Goal: Task Accomplishment & Management: Use online tool/utility

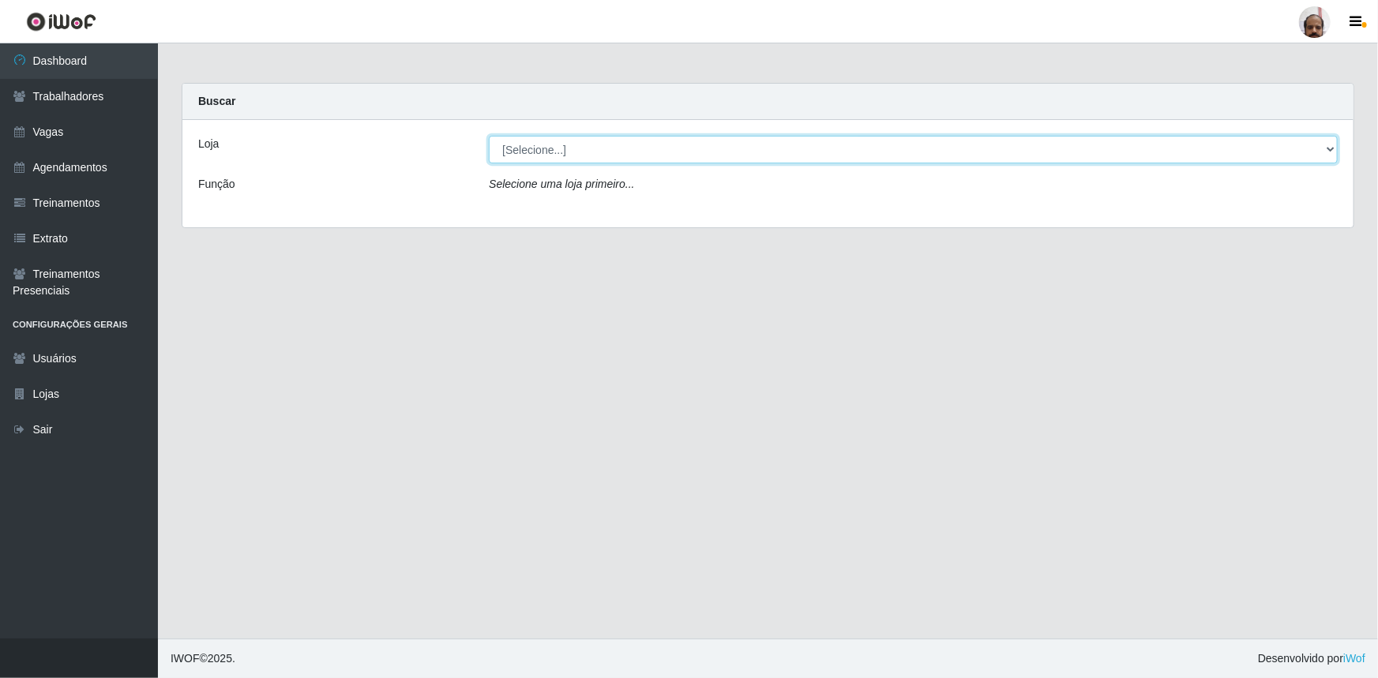
click at [686, 141] on select "[Selecione...] Mar Vermelho - Loja 05" at bounding box center [913, 150] width 849 height 28
select select "252"
click at [489, 136] on select "[Selecione...] Mar Vermelho - Loja 05" at bounding box center [913, 150] width 849 height 28
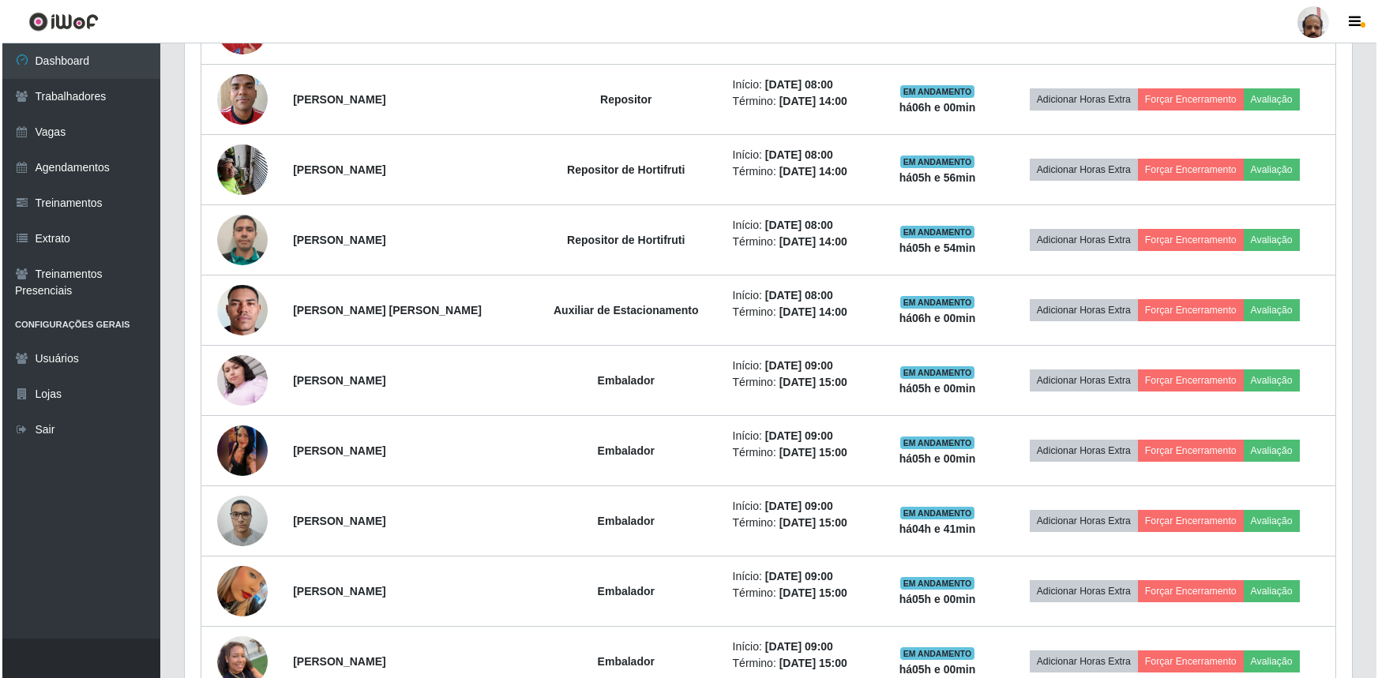
scroll to position [1004, 0]
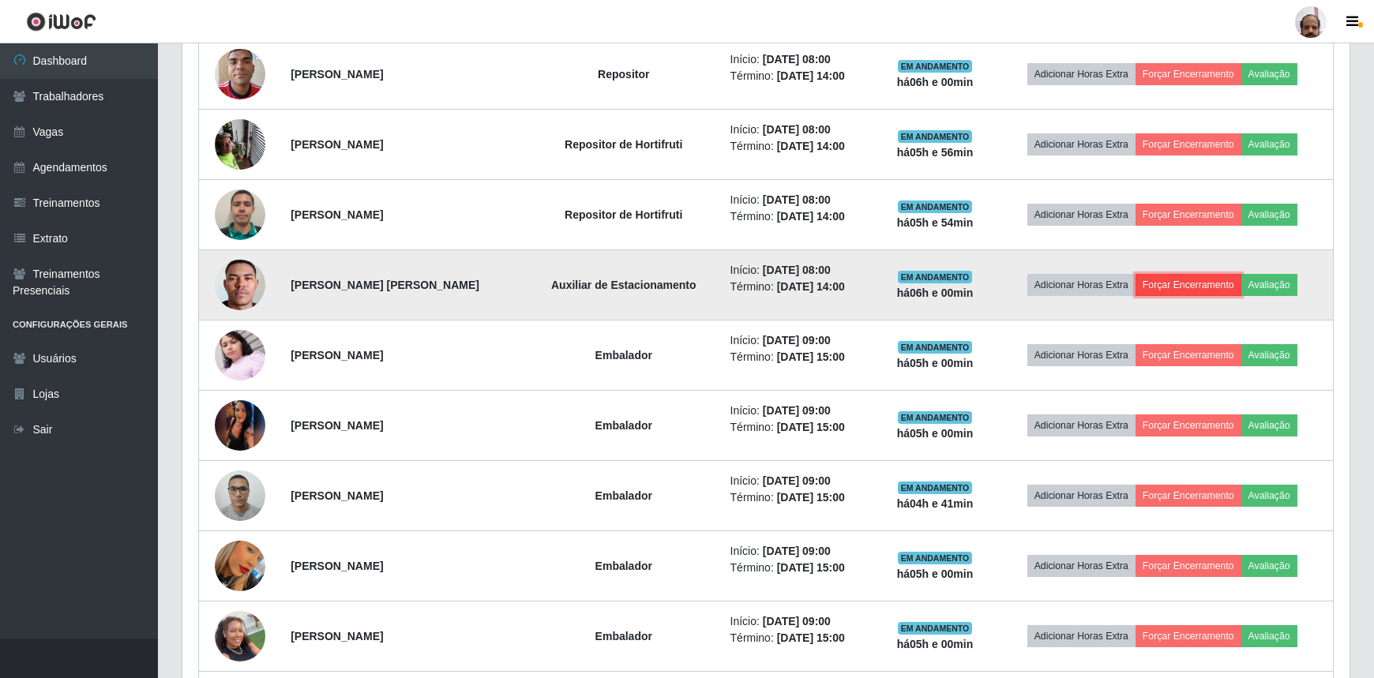
click at [1192, 279] on button "Forçar Encerramento" at bounding box center [1189, 285] width 106 height 22
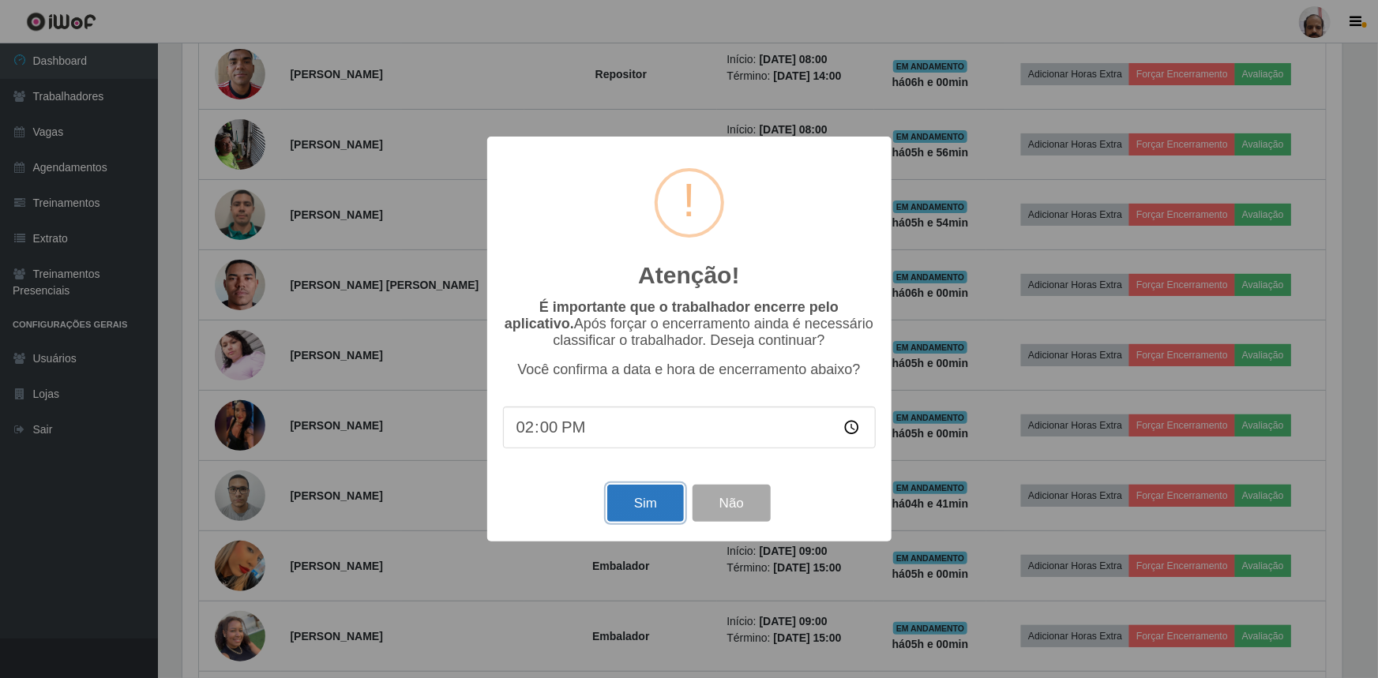
click at [659, 515] on button "Sim" at bounding box center [645, 503] width 77 height 37
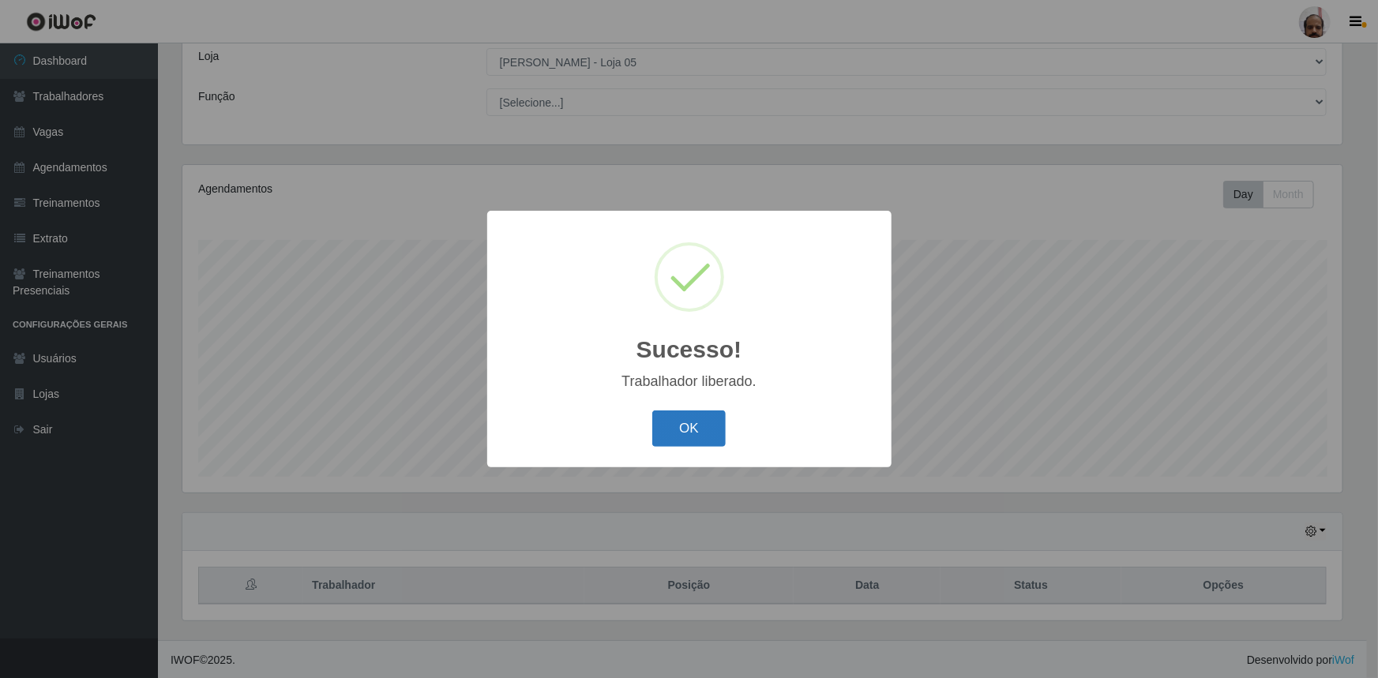
click at [685, 428] on button "OK" at bounding box center [688, 429] width 73 height 37
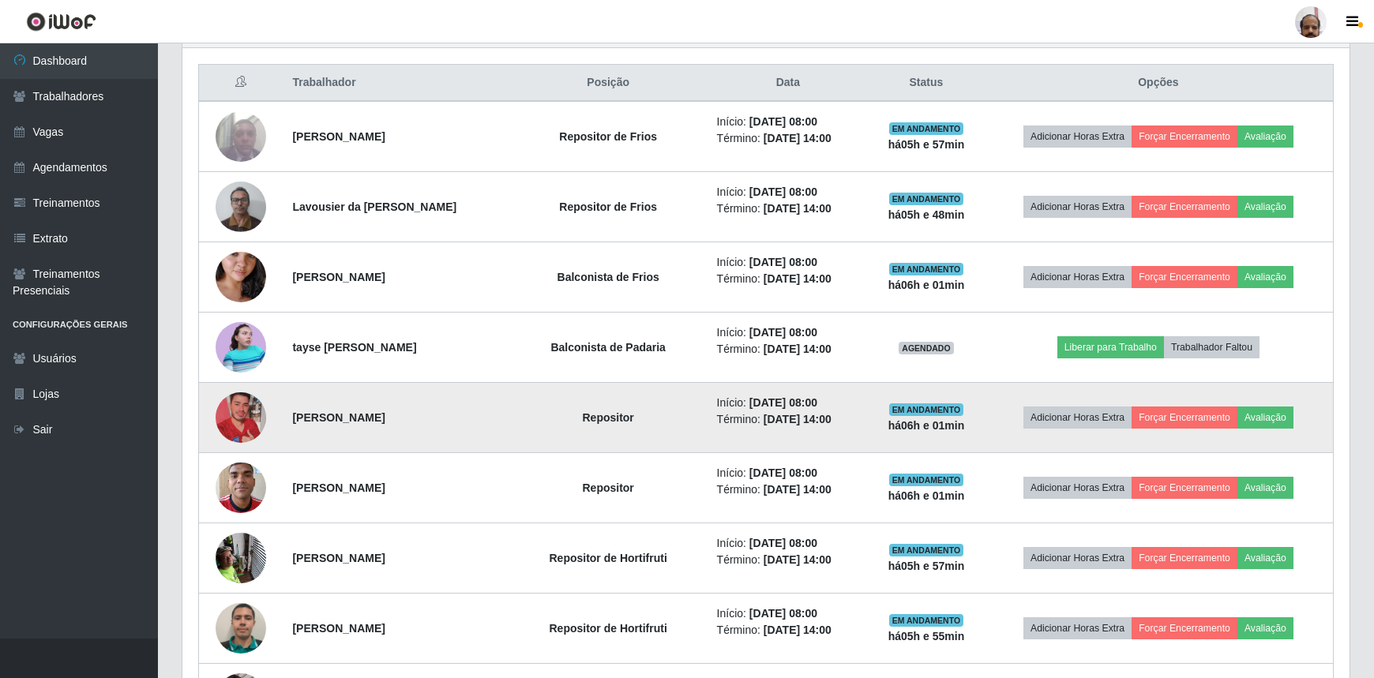
scroll to position [663, 0]
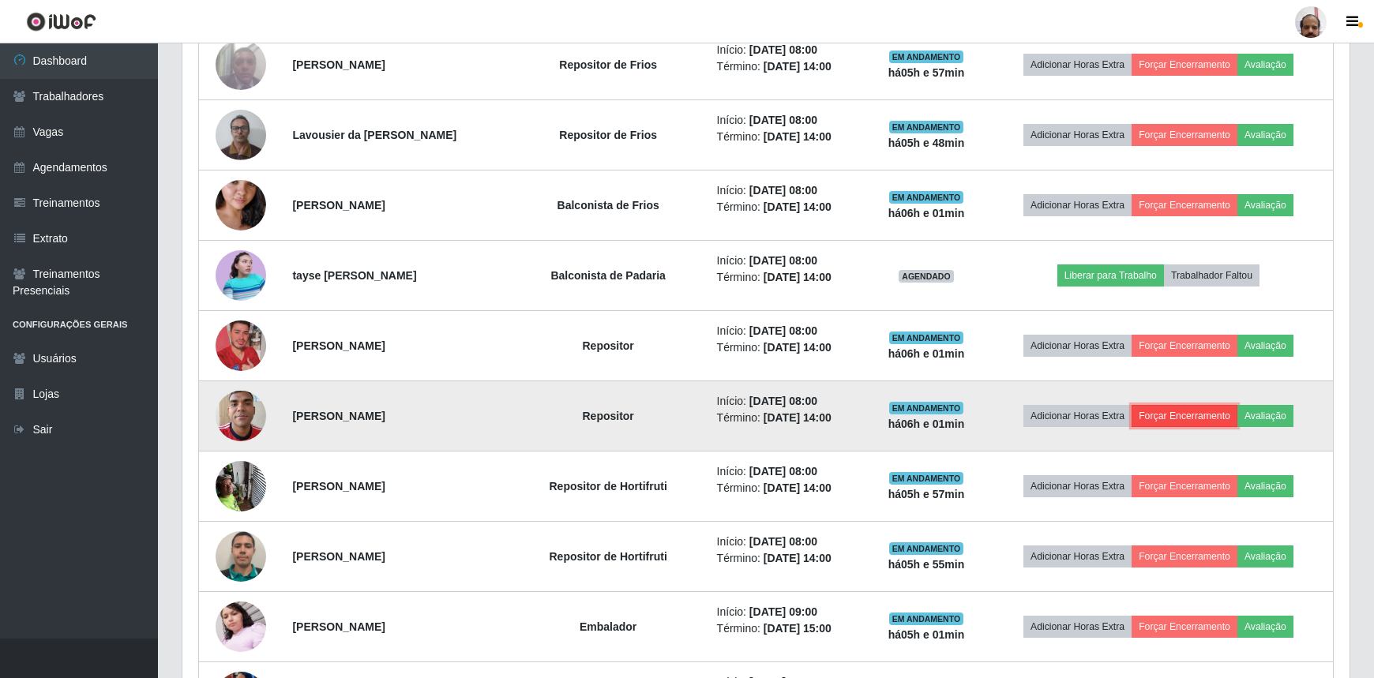
click at [1195, 411] on button "Forçar Encerramento" at bounding box center [1185, 416] width 106 height 22
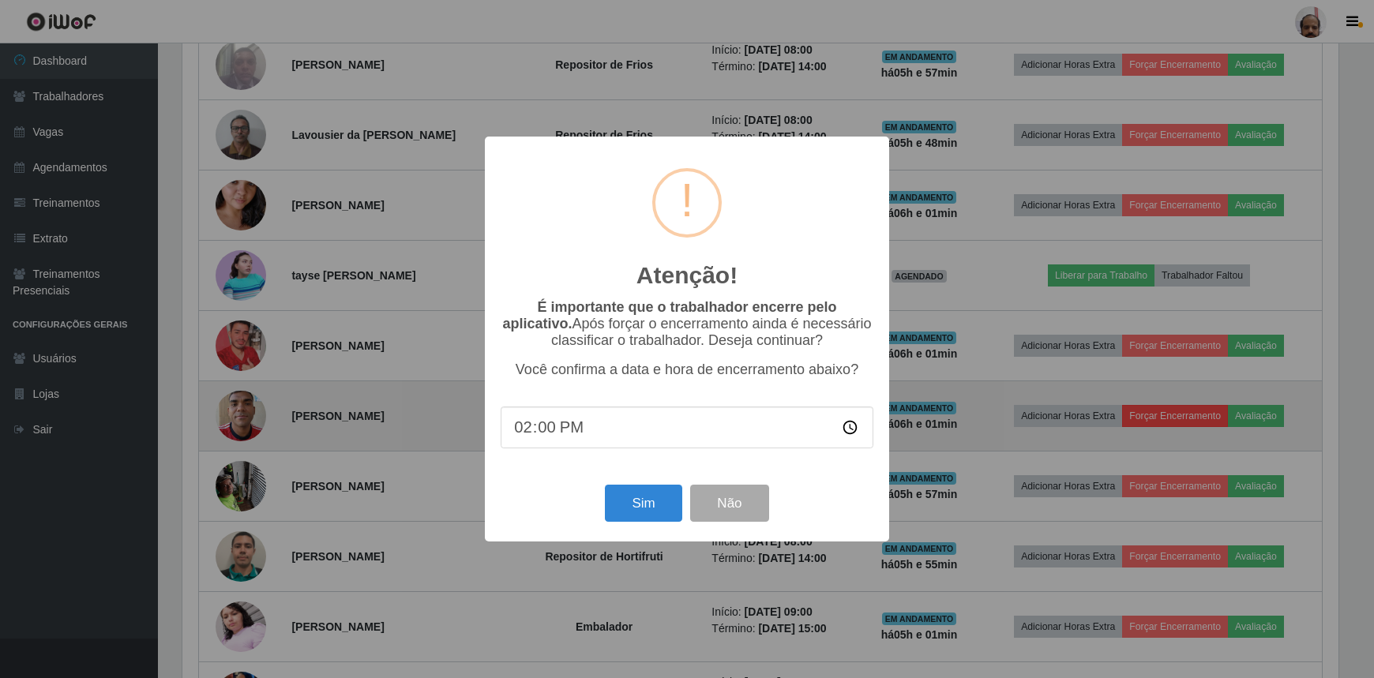
scroll to position [328, 1160]
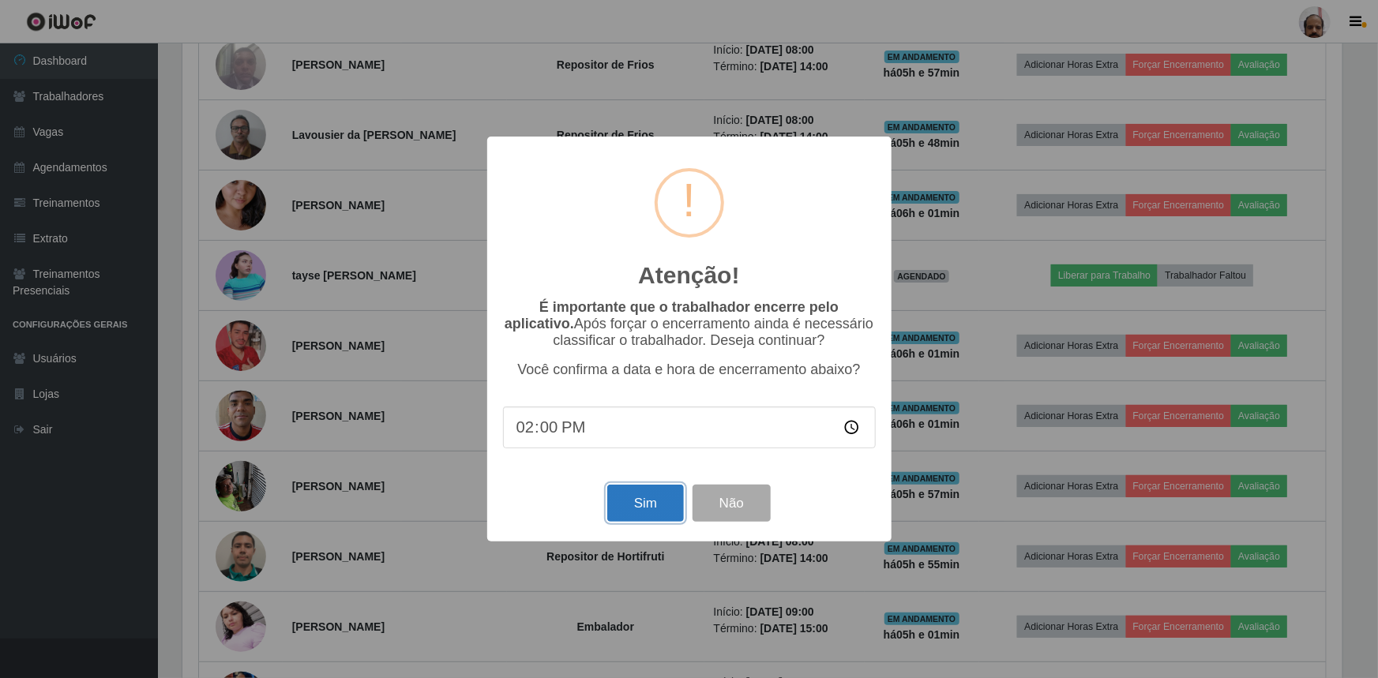
click at [645, 501] on button "Sim" at bounding box center [645, 503] width 77 height 37
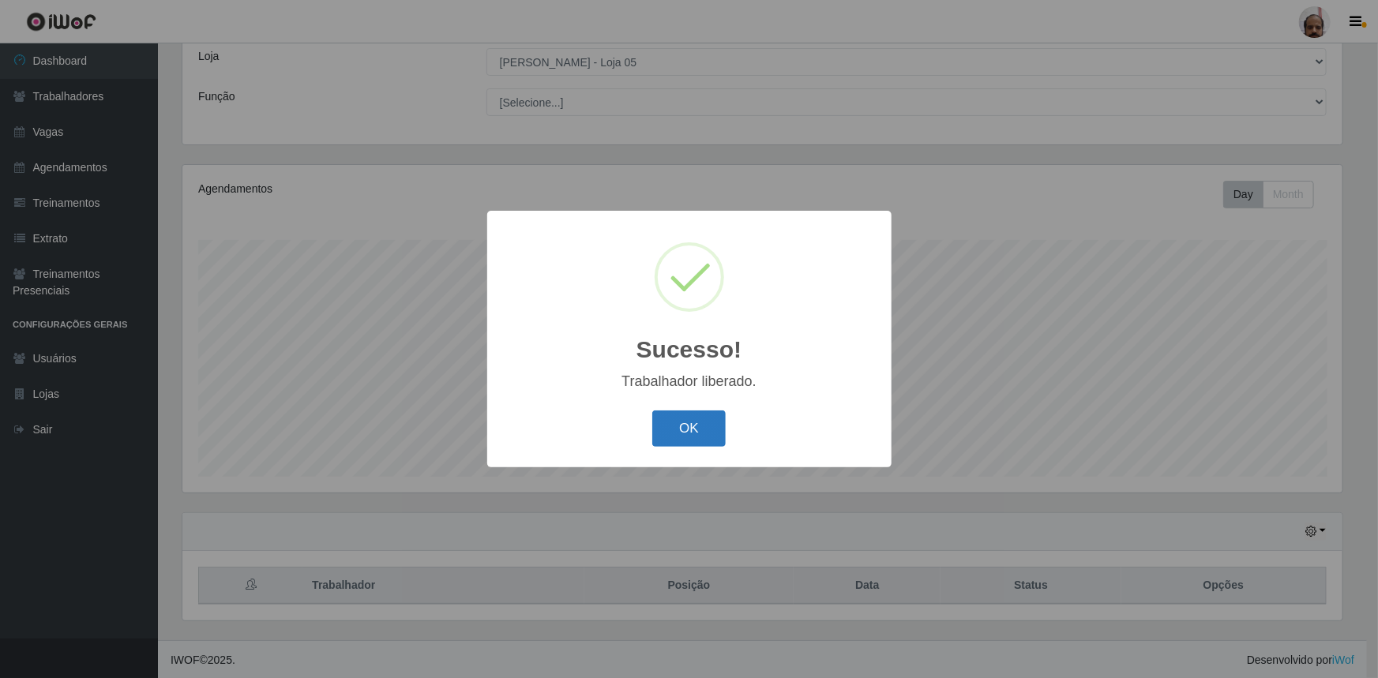
click at [688, 430] on button "OK" at bounding box center [688, 429] width 73 height 37
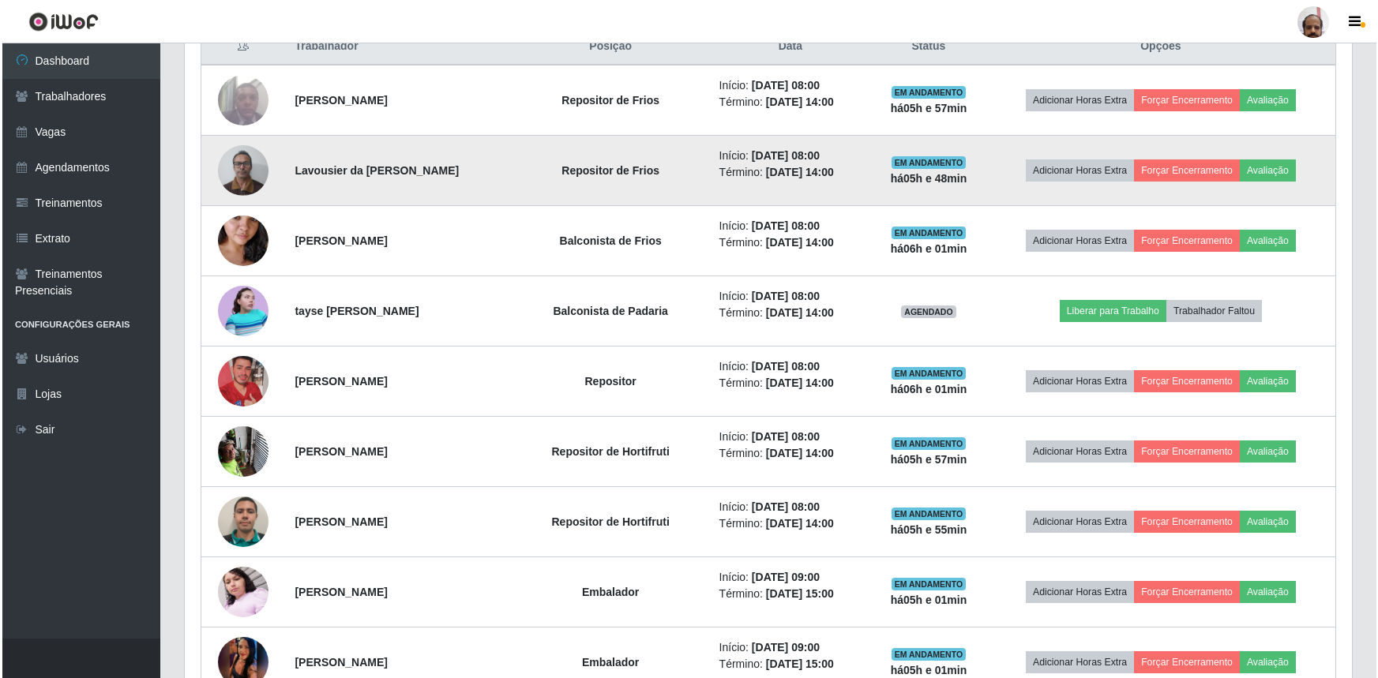
scroll to position [663, 0]
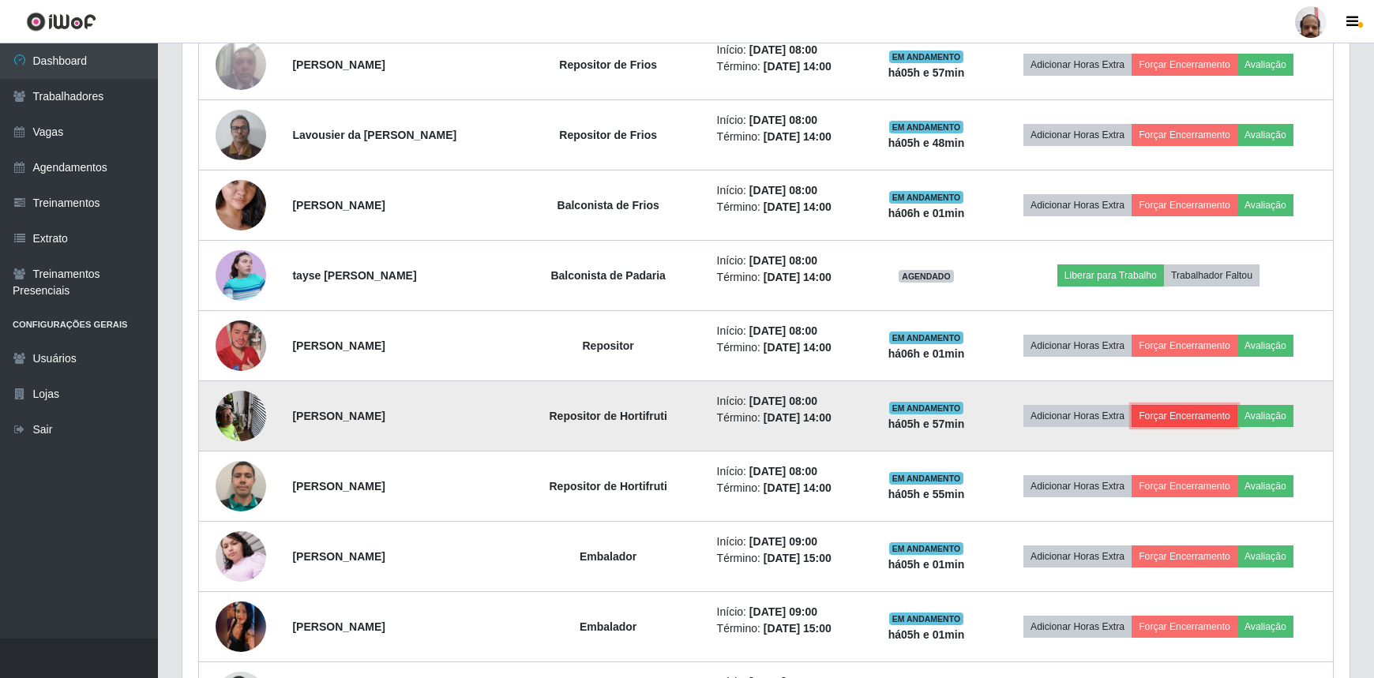
click at [1192, 417] on button "Forçar Encerramento" at bounding box center [1185, 416] width 106 height 22
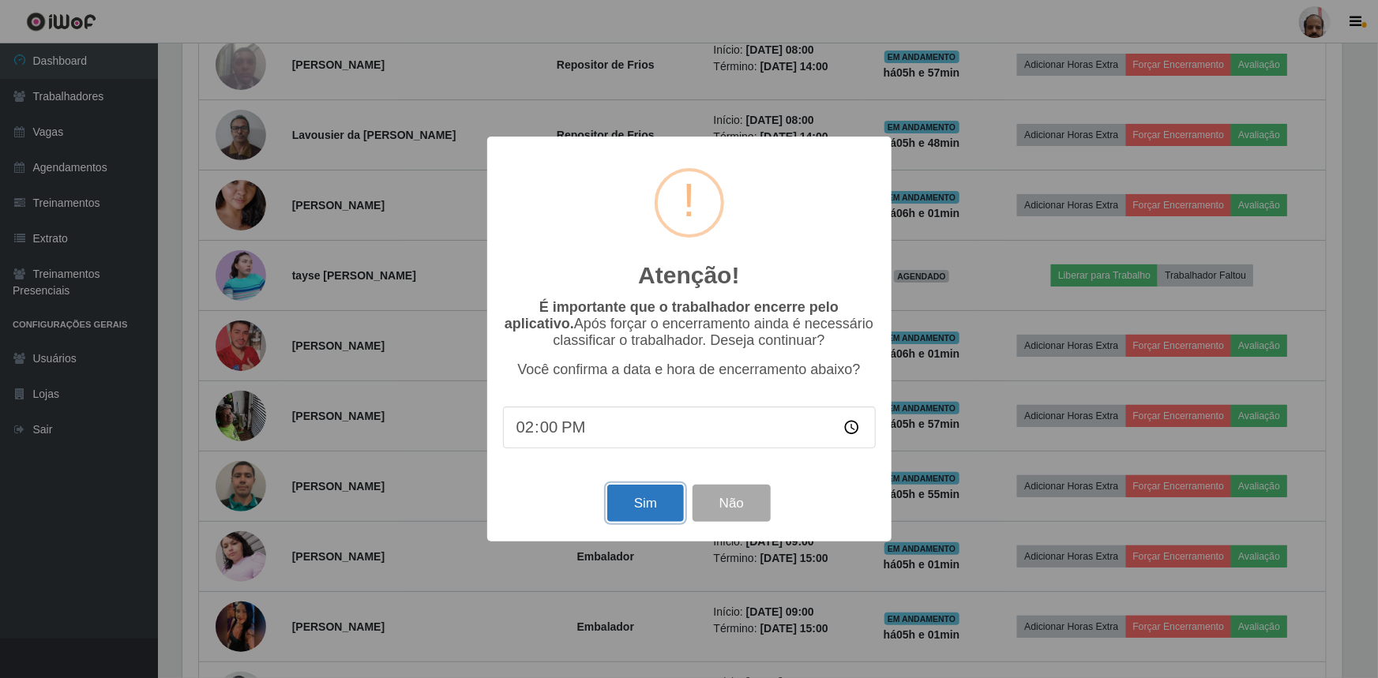
click at [639, 509] on button "Sim" at bounding box center [645, 503] width 77 height 37
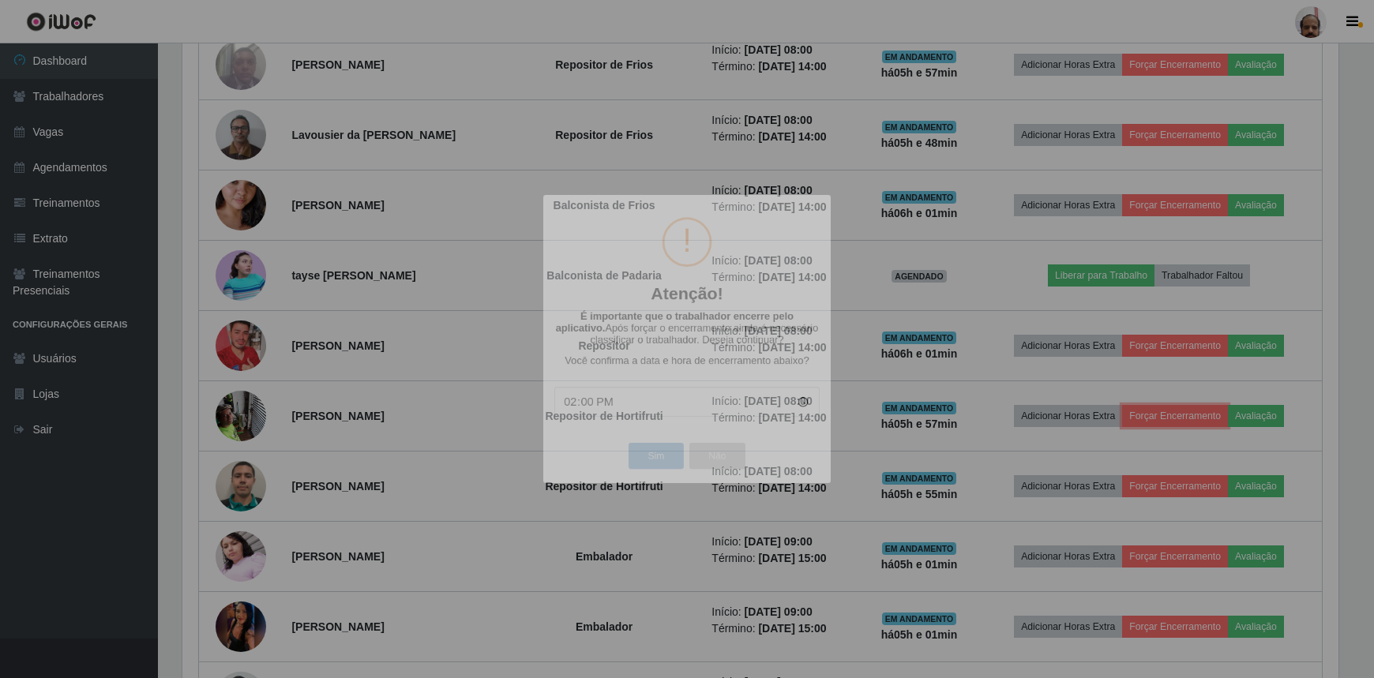
scroll to position [0, 0]
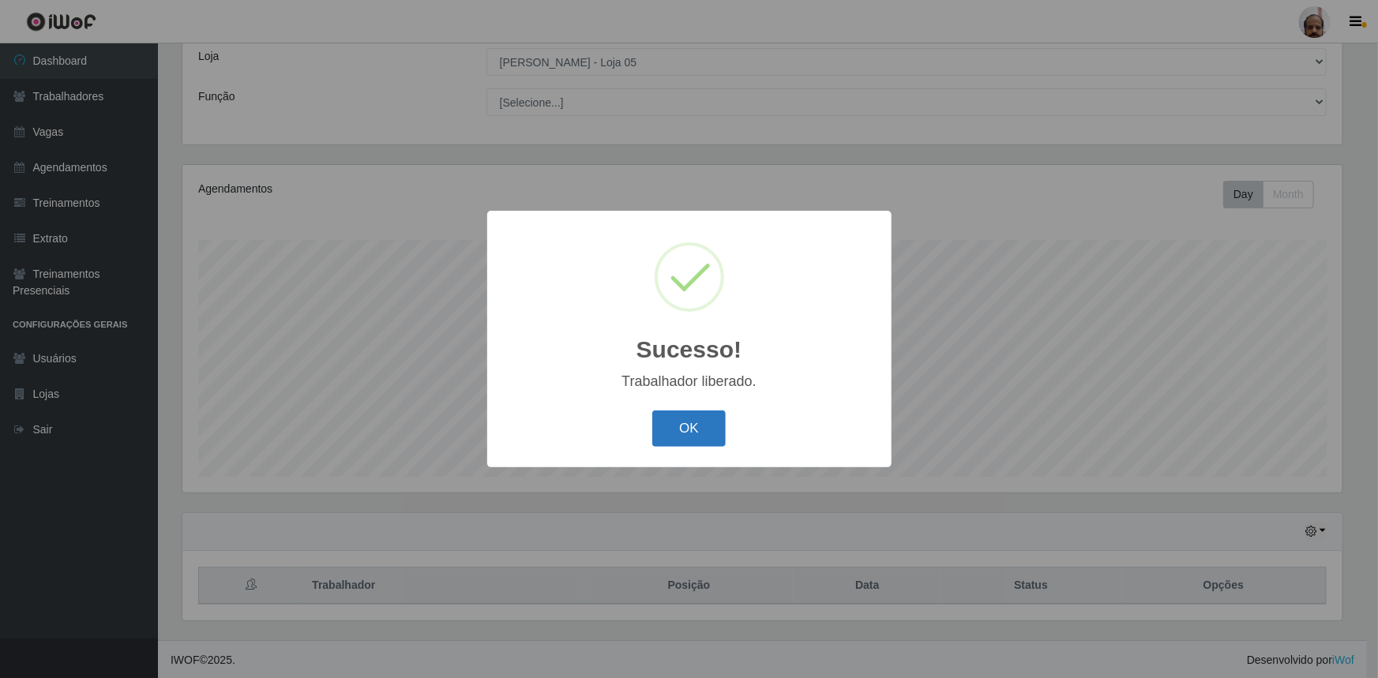
click at [683, 433] on button "OK" at bounding box center [688, 429] width 73 height 37
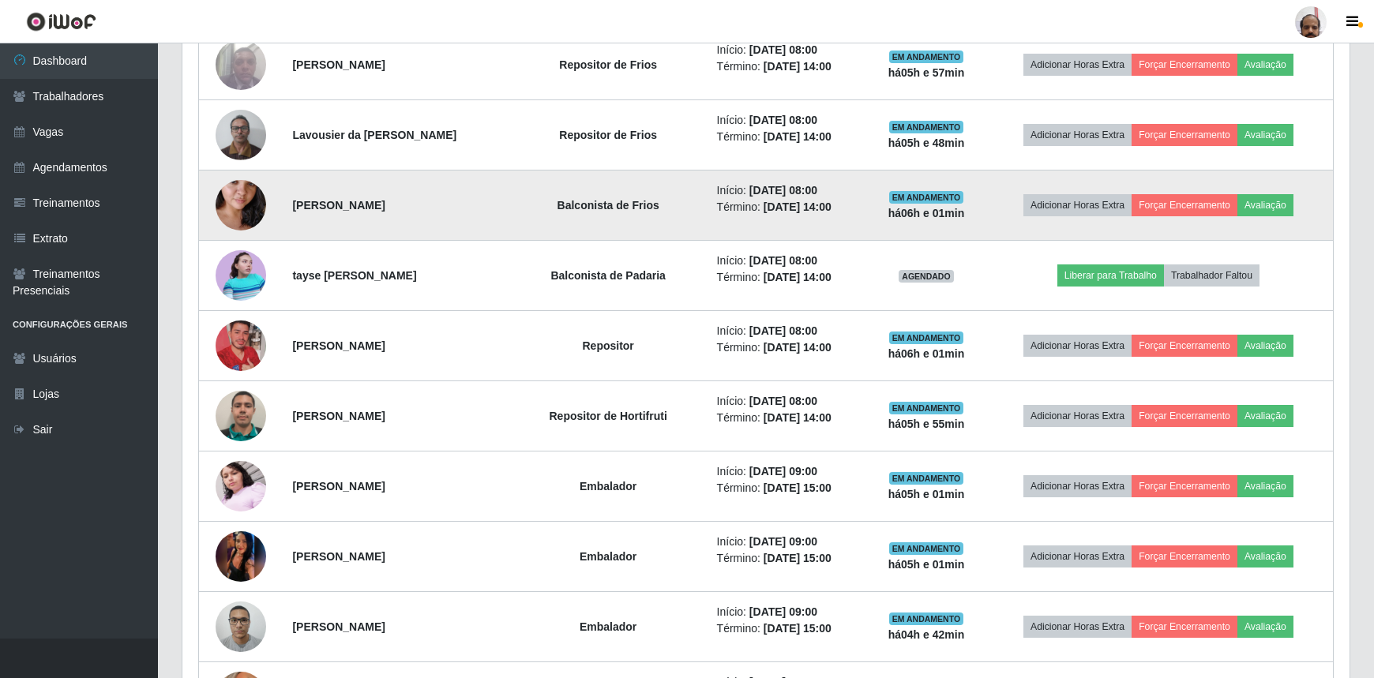
click at [242, 198] on img at bounding box center [241, 205] width 51 height 90
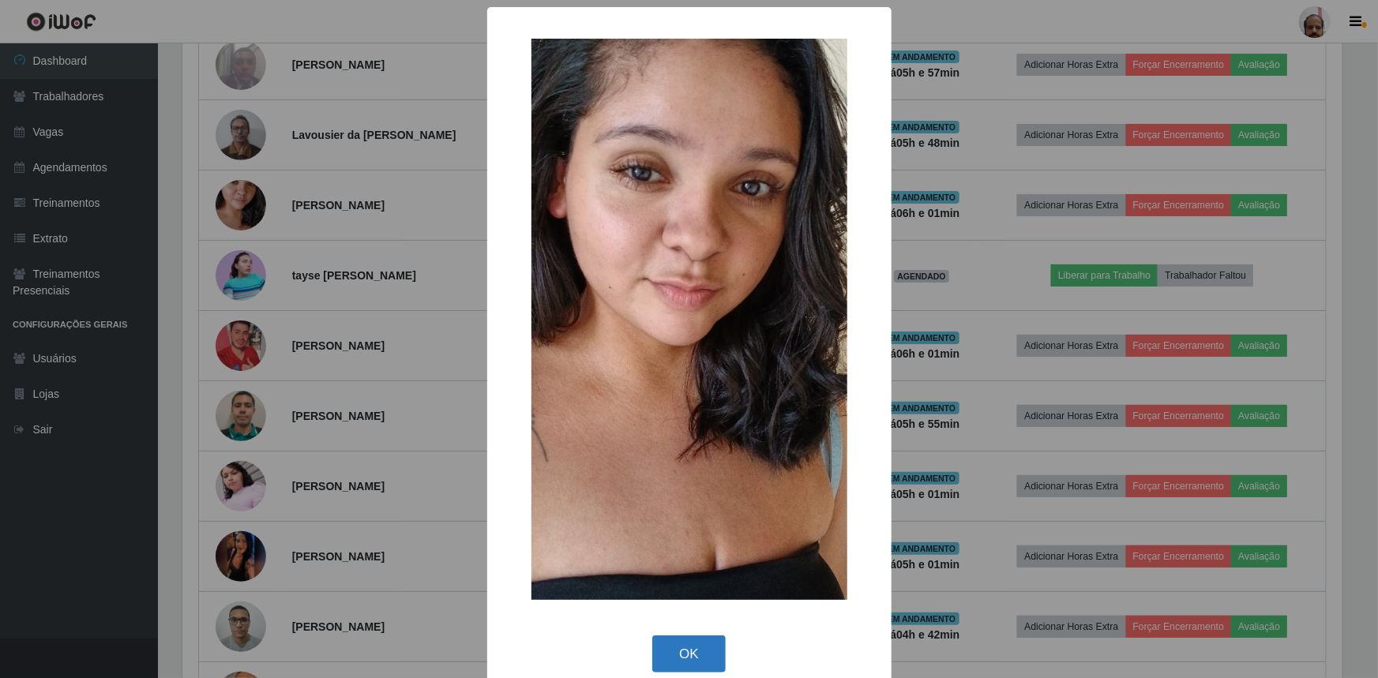
click at [685, 651] on button "OK" at bounding box center [688, 654] width 73 height 37
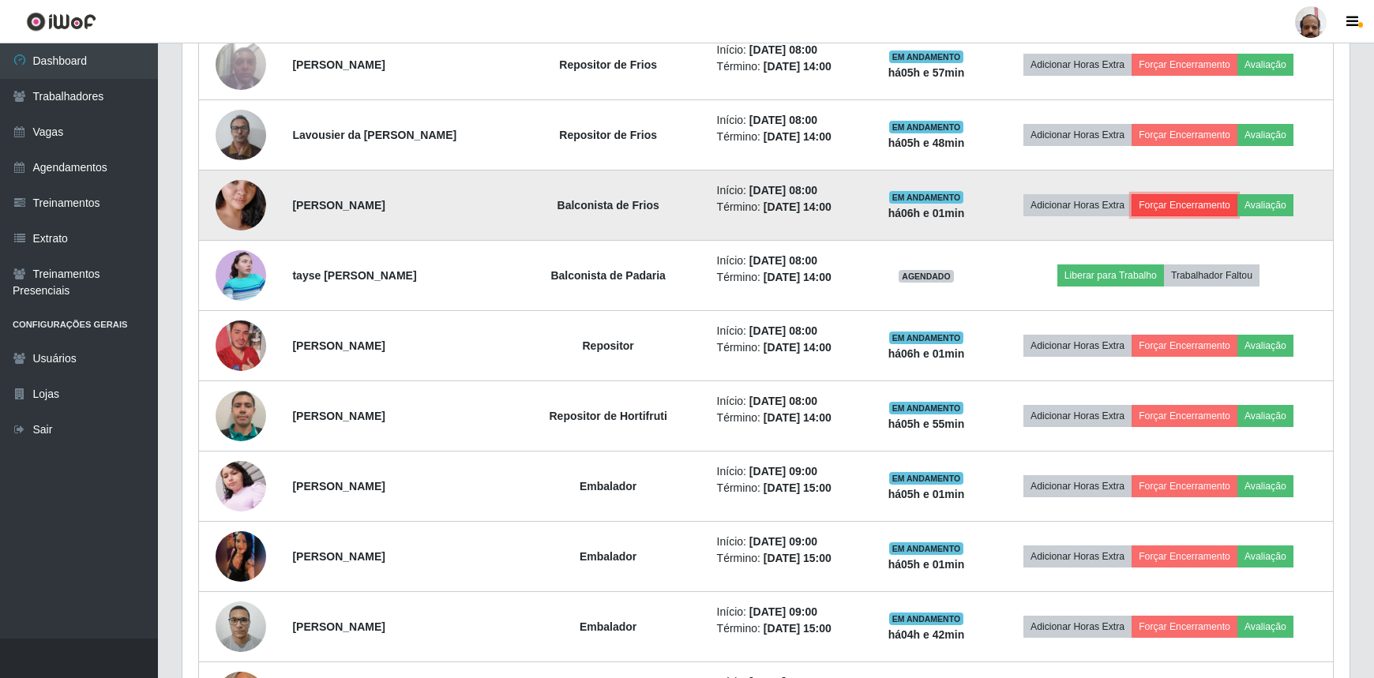
click at [1173, 202] on button "Forçar Encerramento" at bounding box center [1185, 205] width 106 height 22
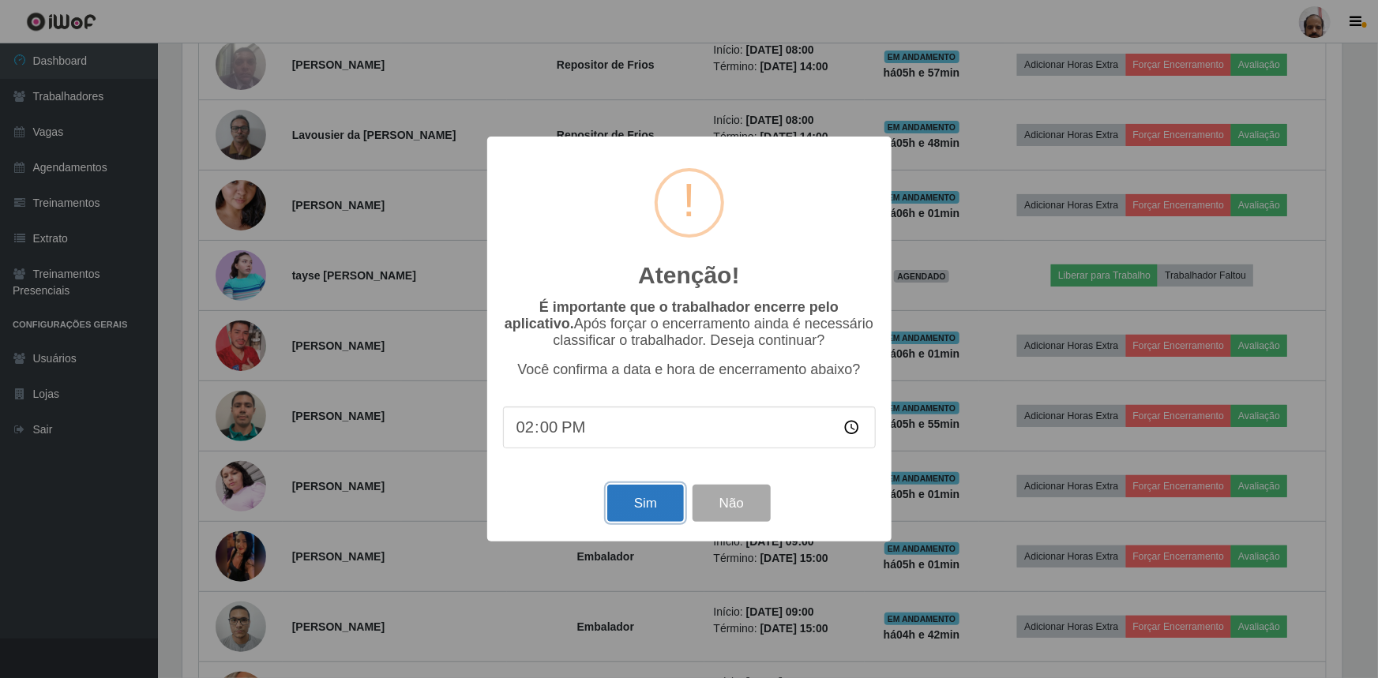
click at [648, 504] on button "Sim" at bounding box center [645, 503] width 77 height 37
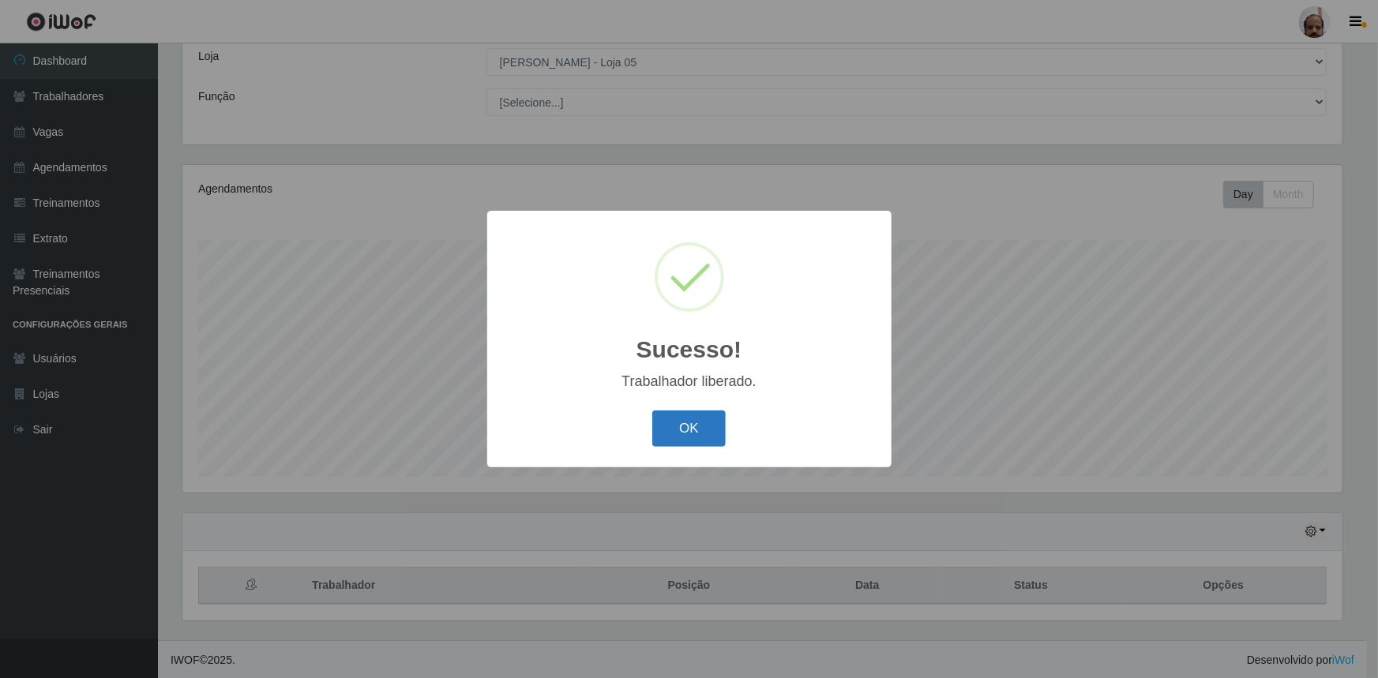
click at [670, 426] on button "OK" at bounding box center [688, 429] width 73 height 37
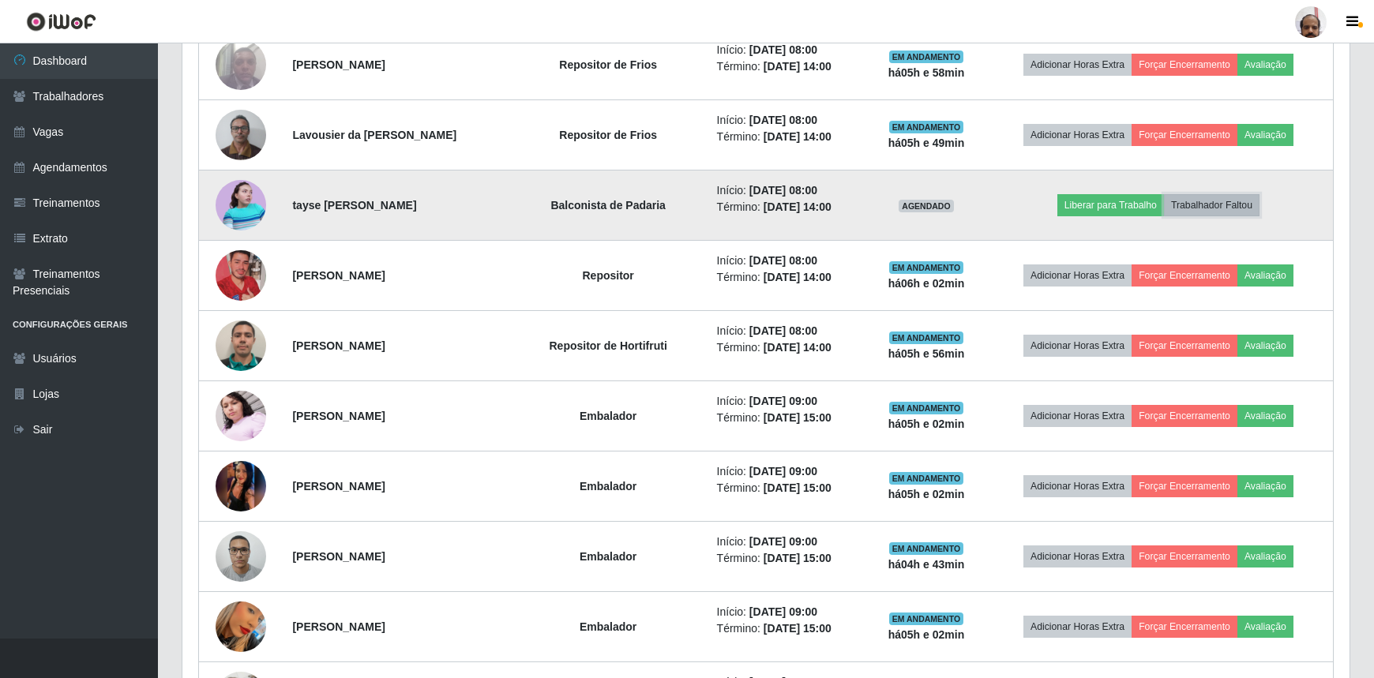
click at [1248, 203] on button "Trabalhador Faltou" at bounding box center [1212, 205] width 96 height 22
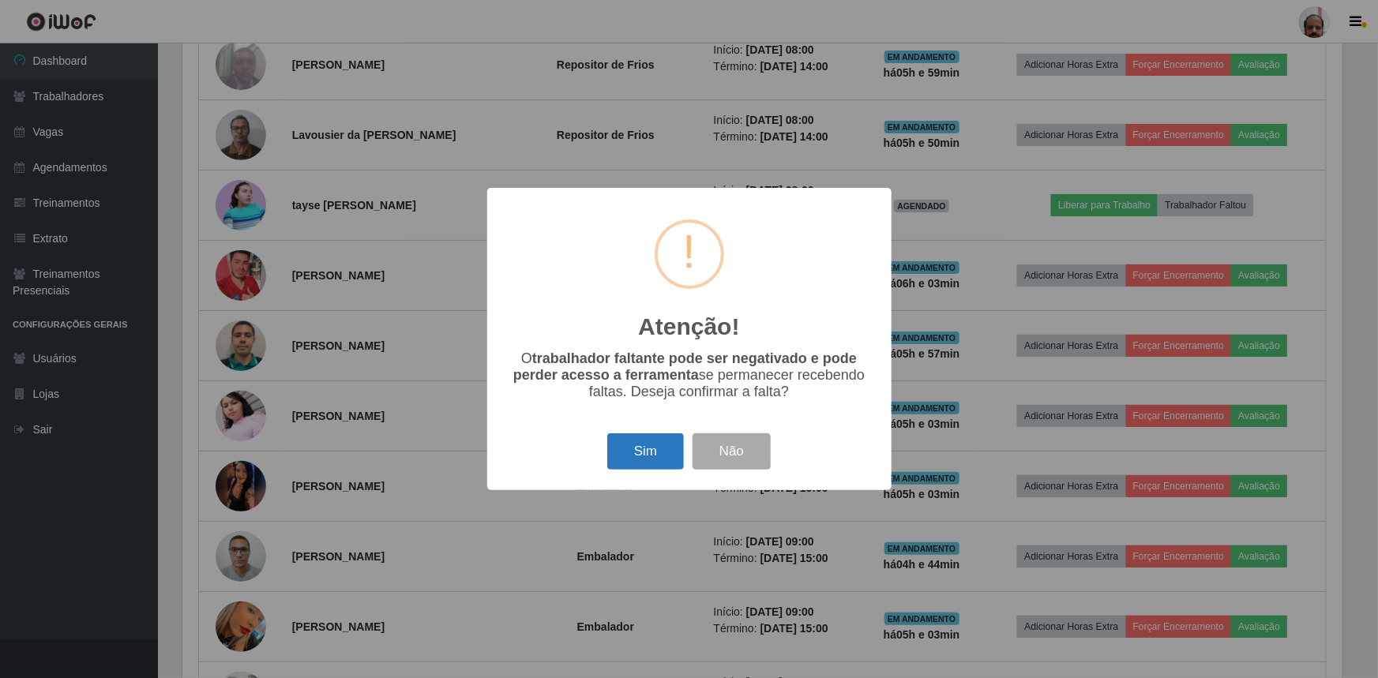
click at [648, 457] on button "Sim" at bounding box center [645, 452] width 77 height 37
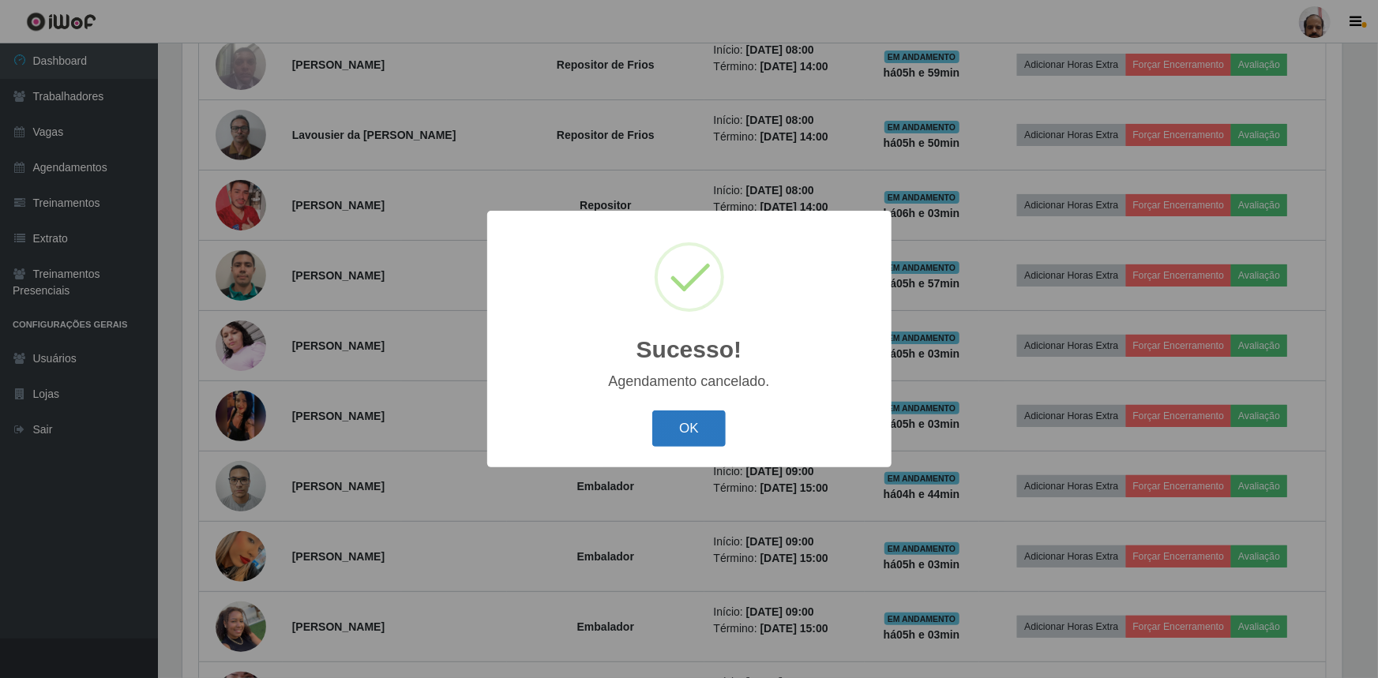
click at [696, 422] on button "OK" at bounding box center [688, 429] width 73 height 37
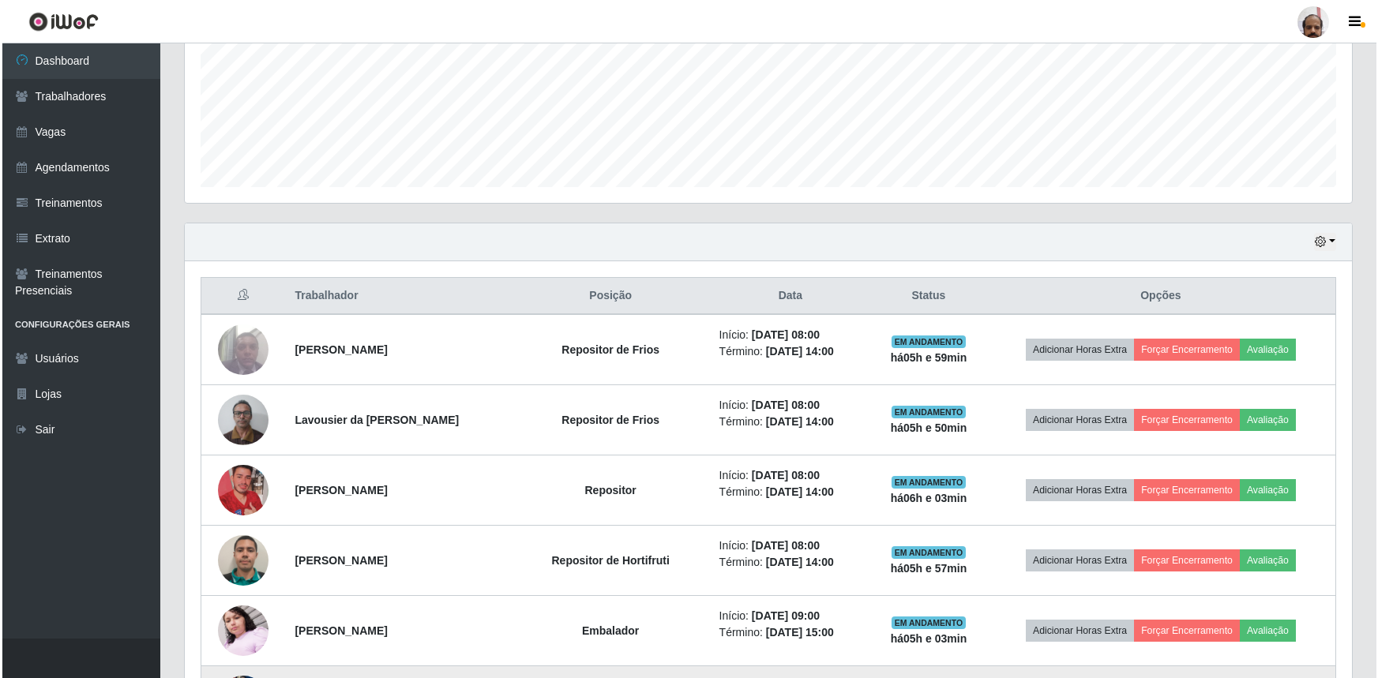
scroll to position [375, 0]
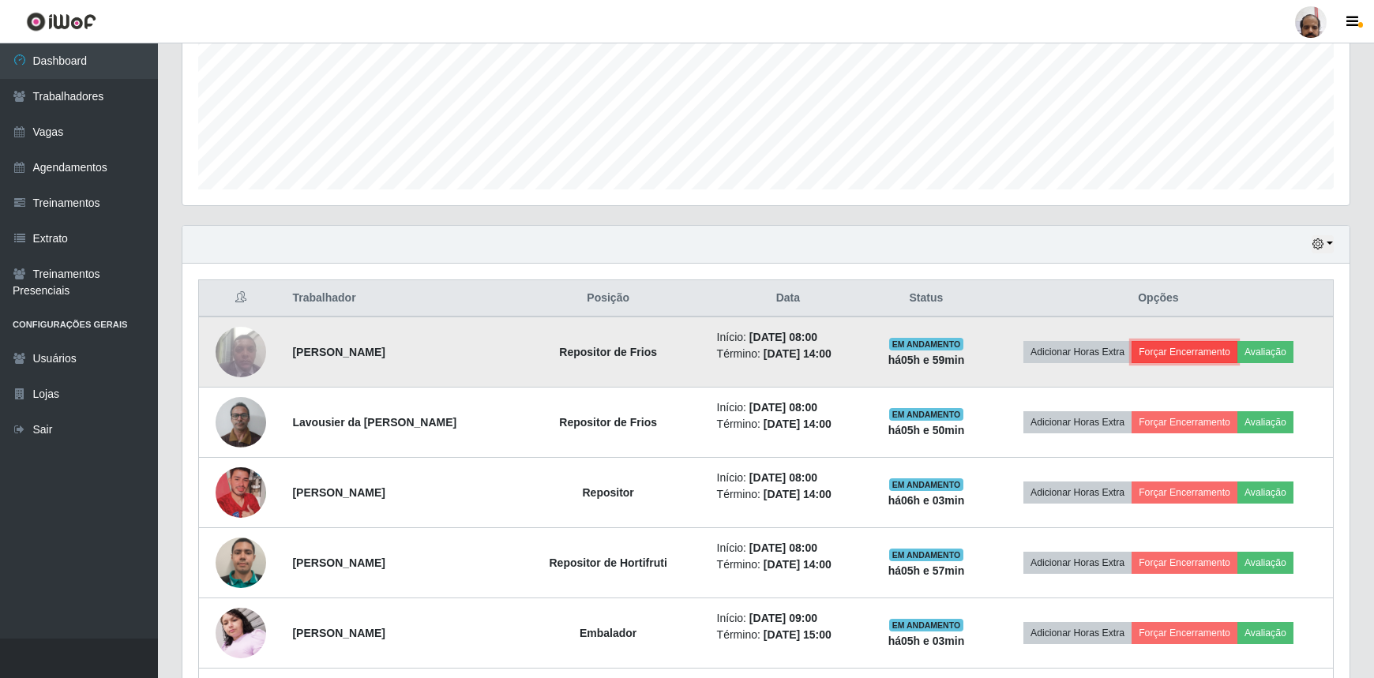
click at [1197, 351] on button "Forçar Encerramento" at bounding box center [1185, 352] width 106 height 22
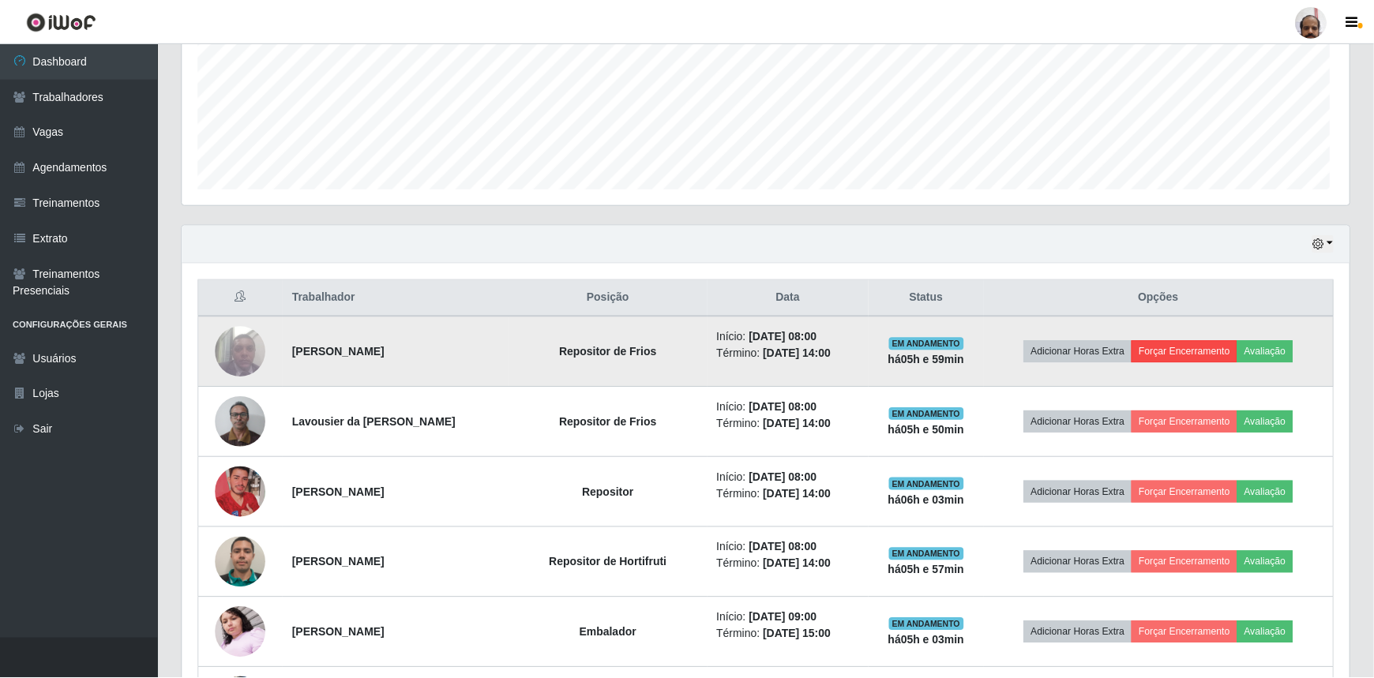
scroll to position [328, 1160]
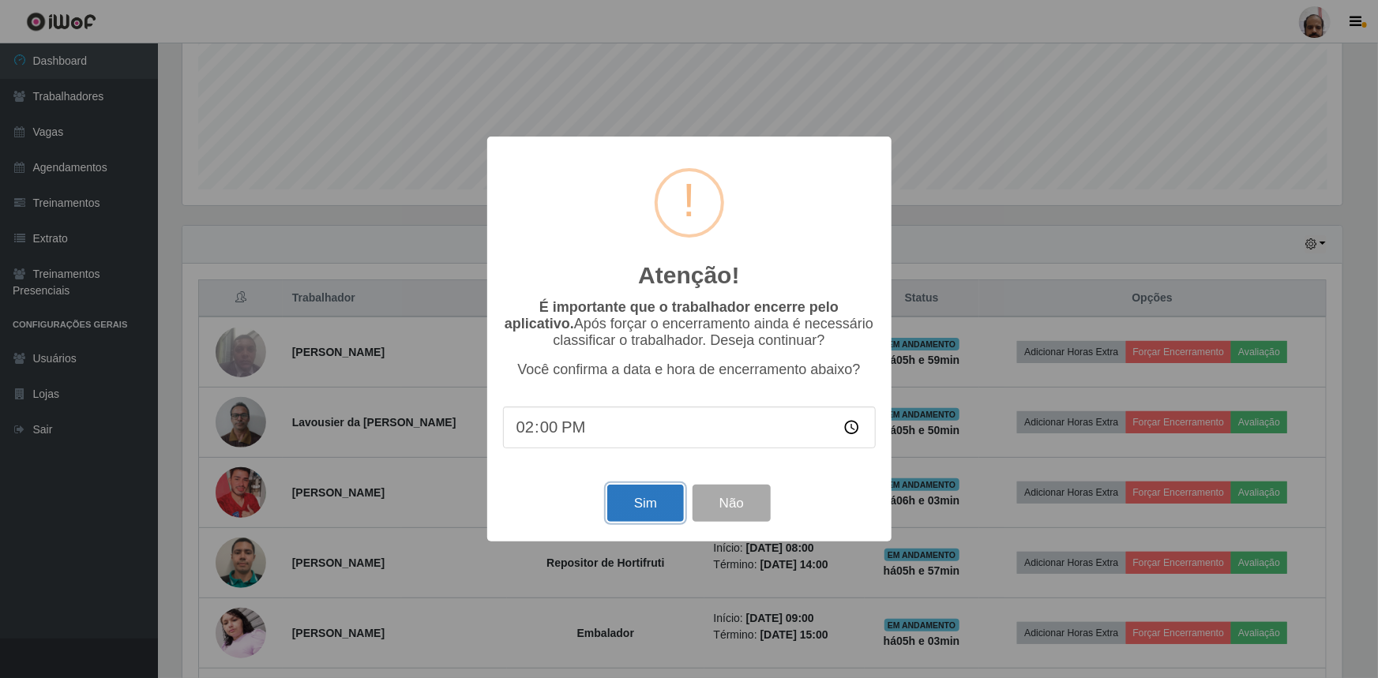
click at [640, 505] on button "Sim" at bounding box center [645, 503] width 77 height 37
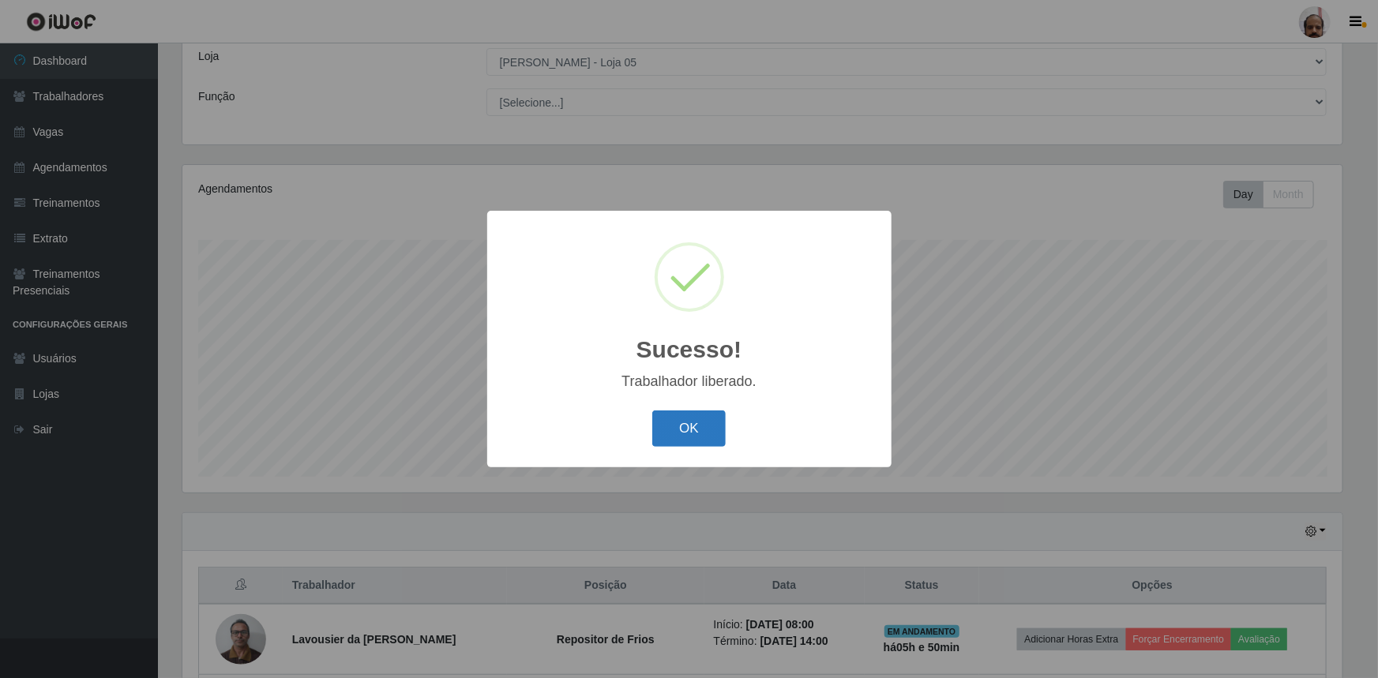
click at [690, 422] on button "OK" at bounding box center [688, 429] width 73 height 37
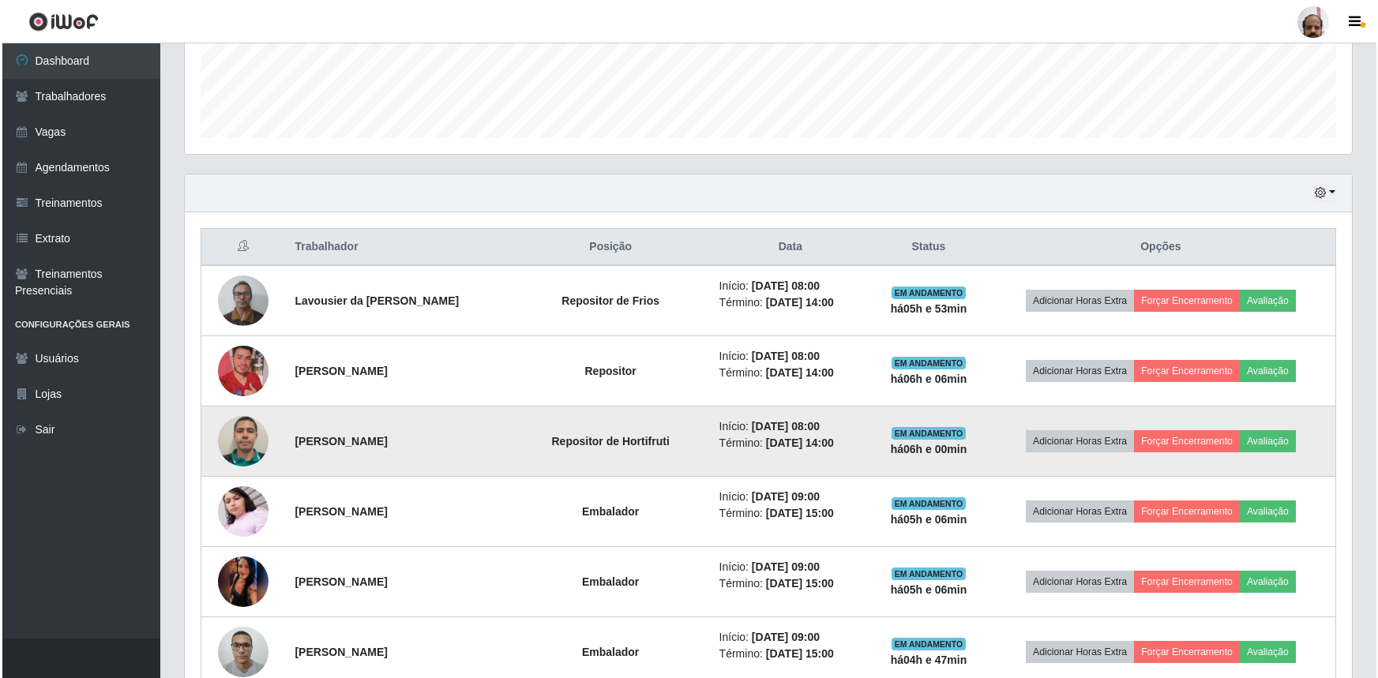
scroll to position [451, 0]
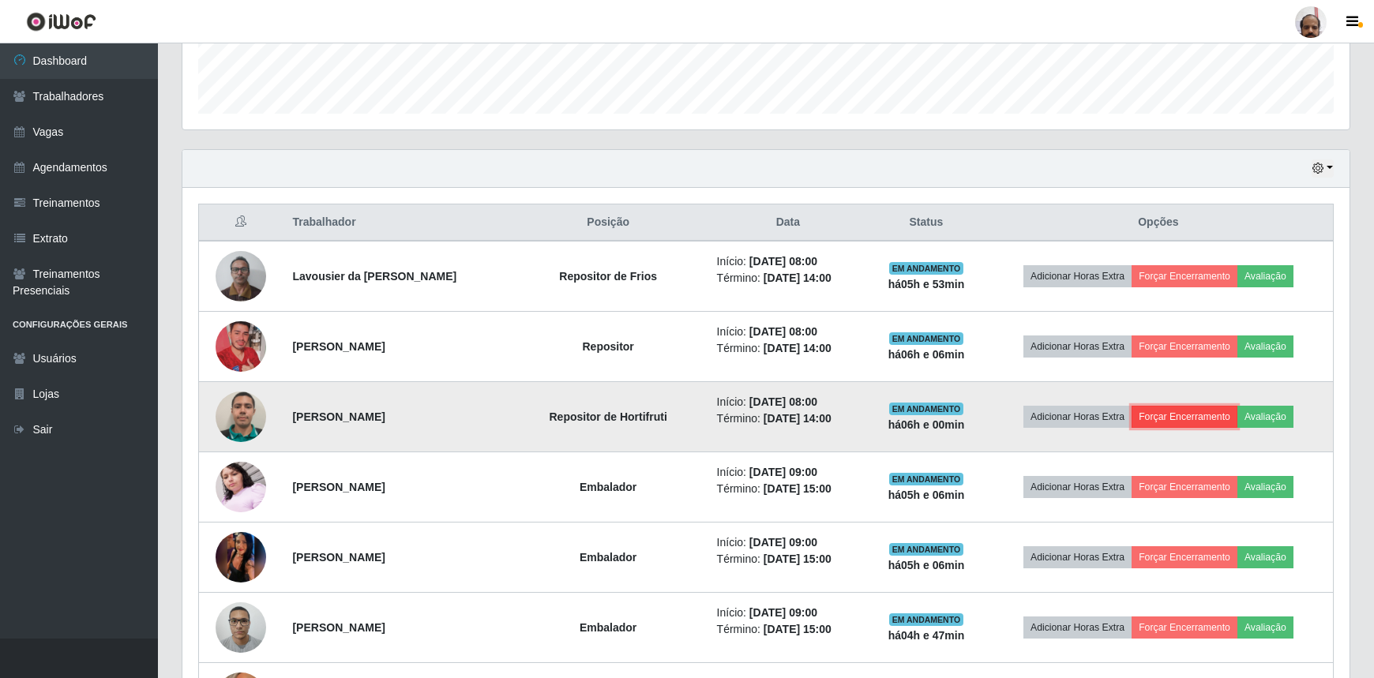
click at [1182, 417] on button "Forçar Encerramento" at bounding box center [1185, 417] width 106 height 22
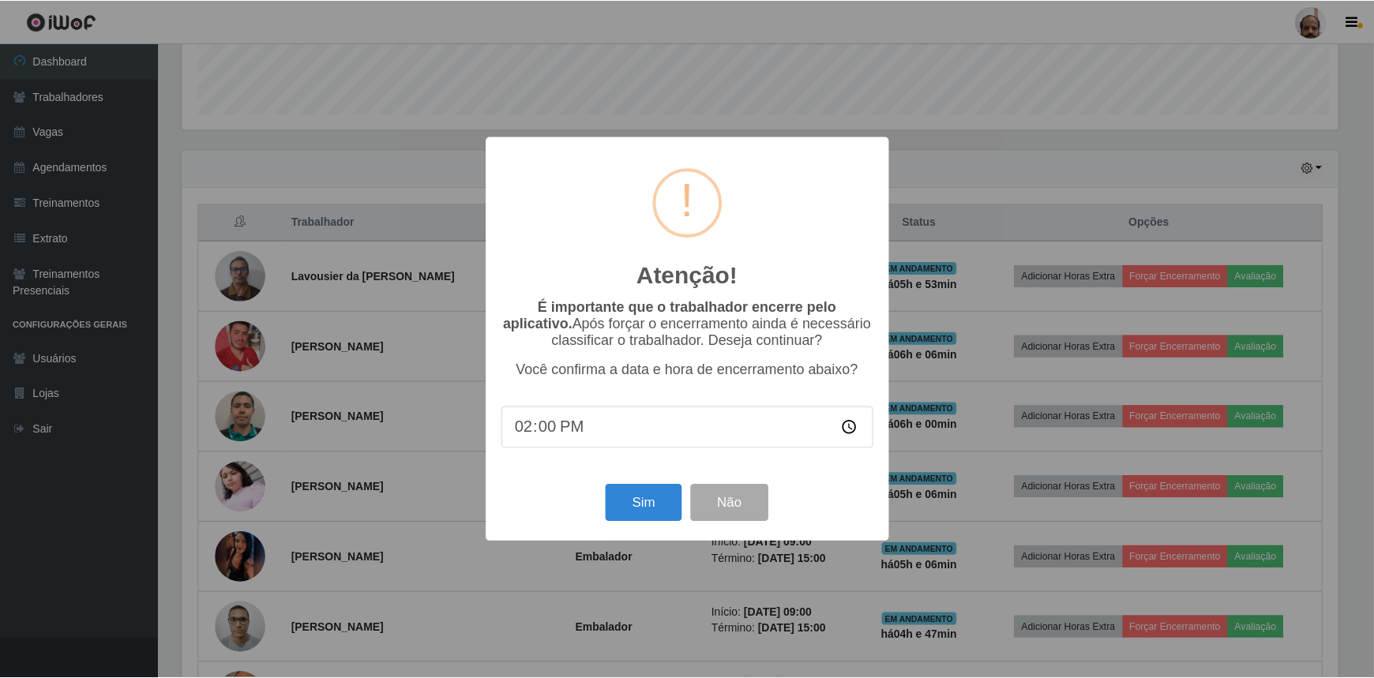
scroll to position [328, 1160]
click at [665, 502] on button "Sim" at bounding box center [645, 503] width 77 height 37
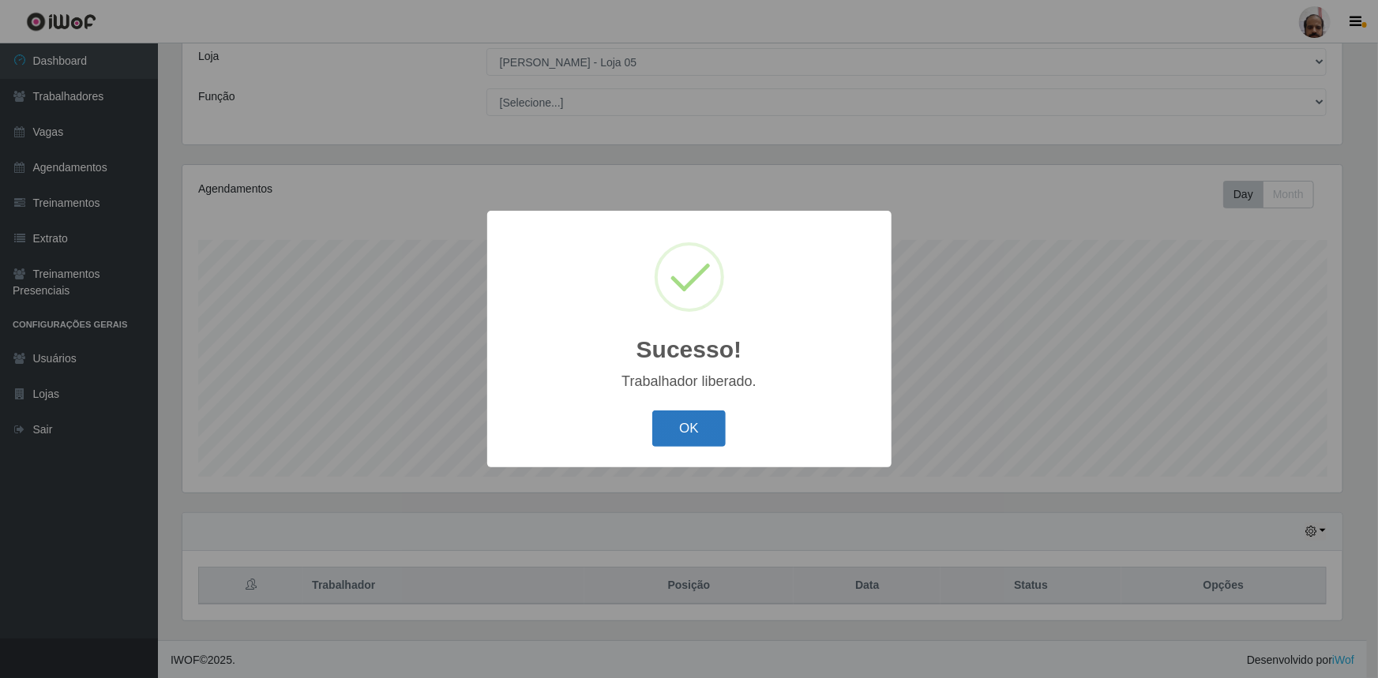
click at [708, 429] on button "OK" at bounding box center [688, 429] width 73 height 37
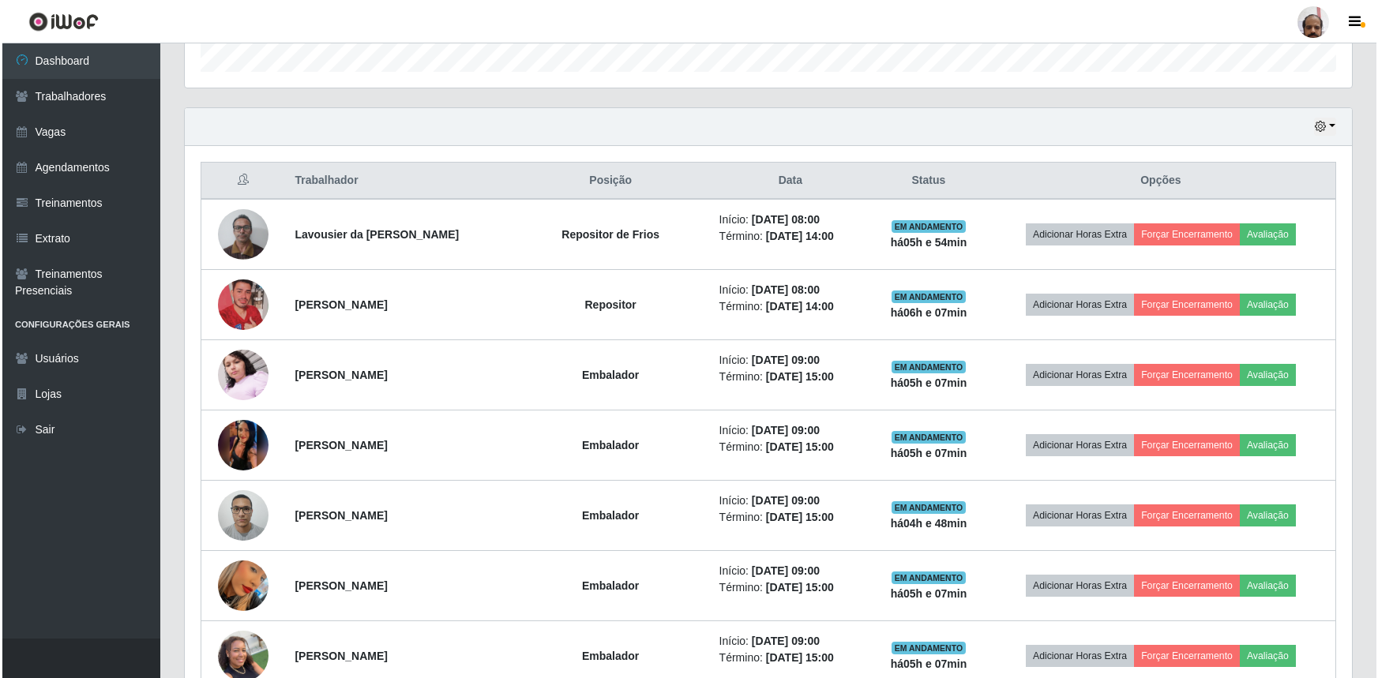
scroll to position [519, 0]
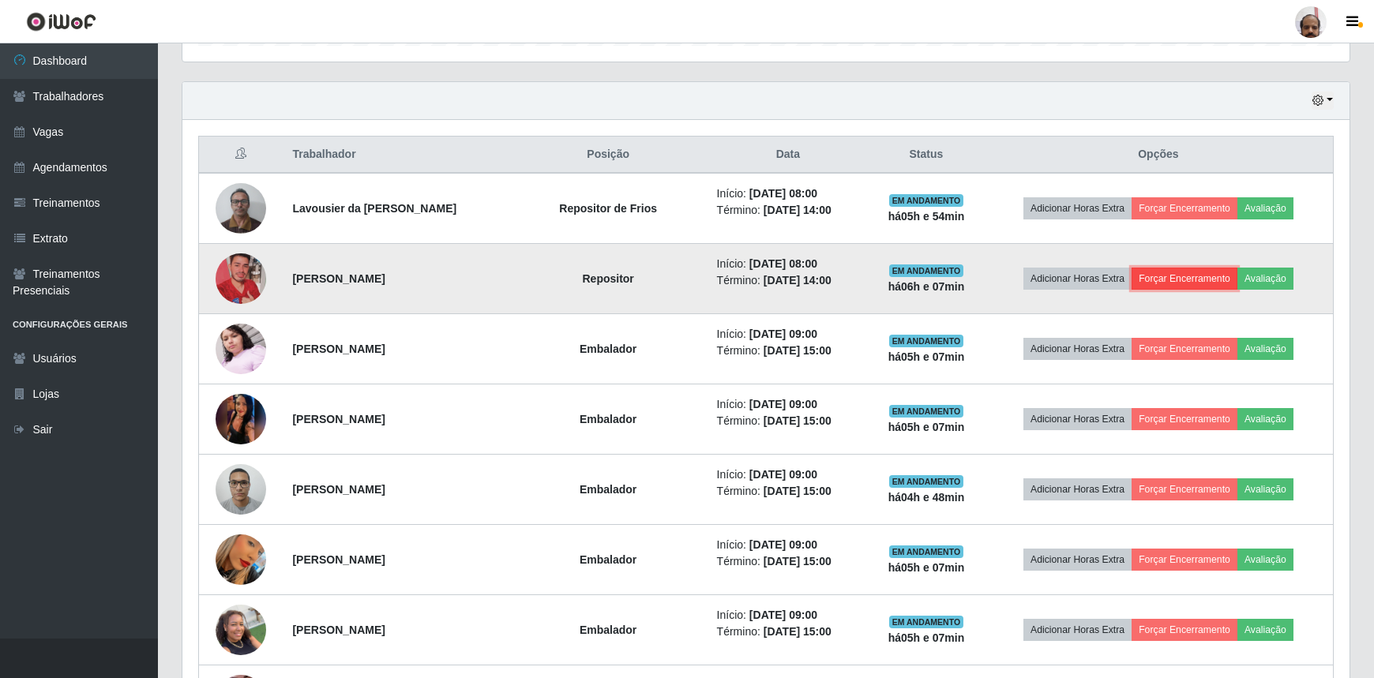
click at [1192, 270] on button "Forçar Encerramento" at bounding box center [1185, 279] width 106 height 22
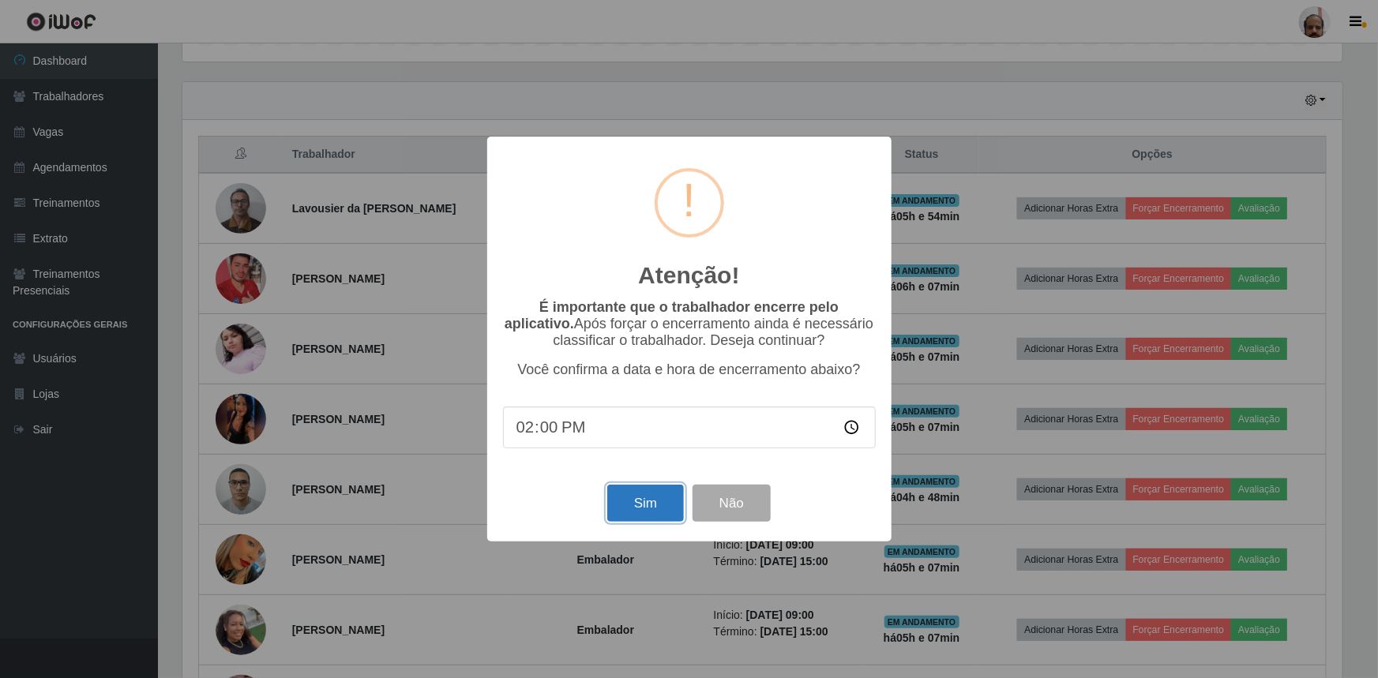
click at [641, 513] on button "Sim" at bounding box center [645, 503] width 77 height 37
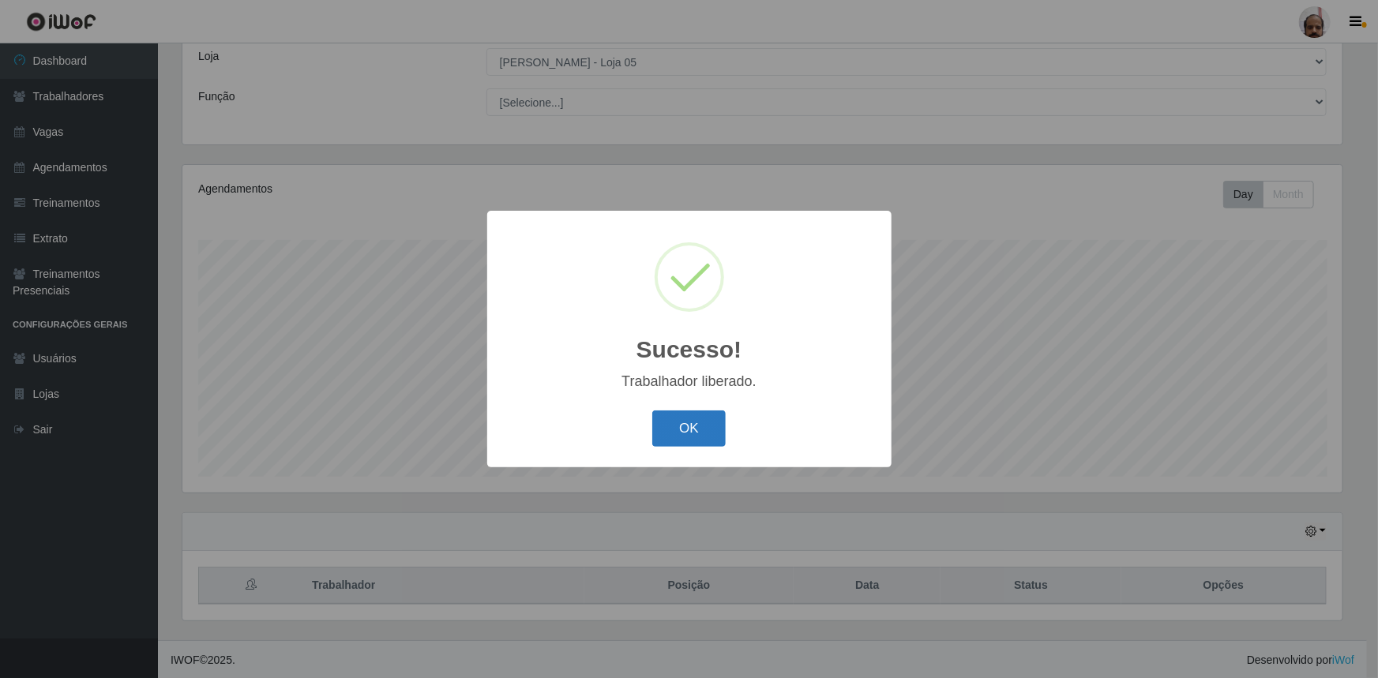
click at [693, 422] on button "OK" at bounding box center [688, 429] width 73 height 37
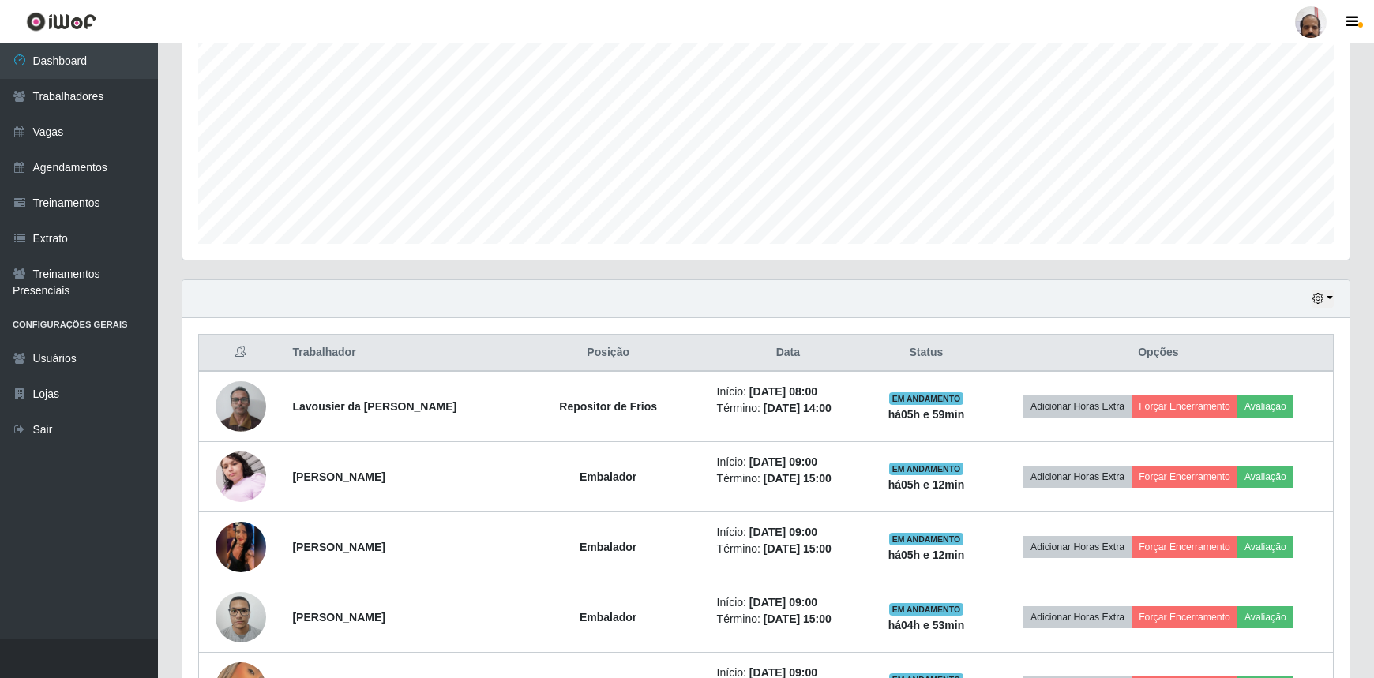
scroll to position [447, 0]
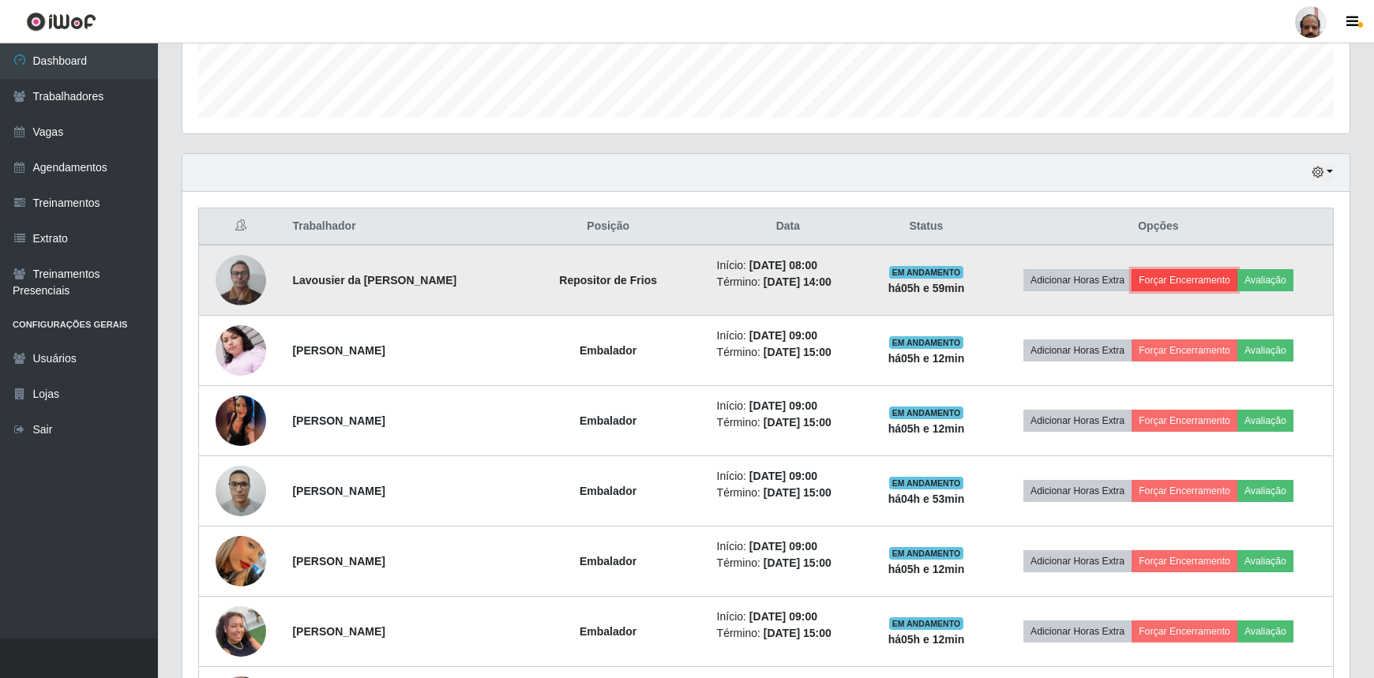
click at [1185, 276] on button "Forçar Encerramento" at bounding box center [1185, 280] width 106 height 22
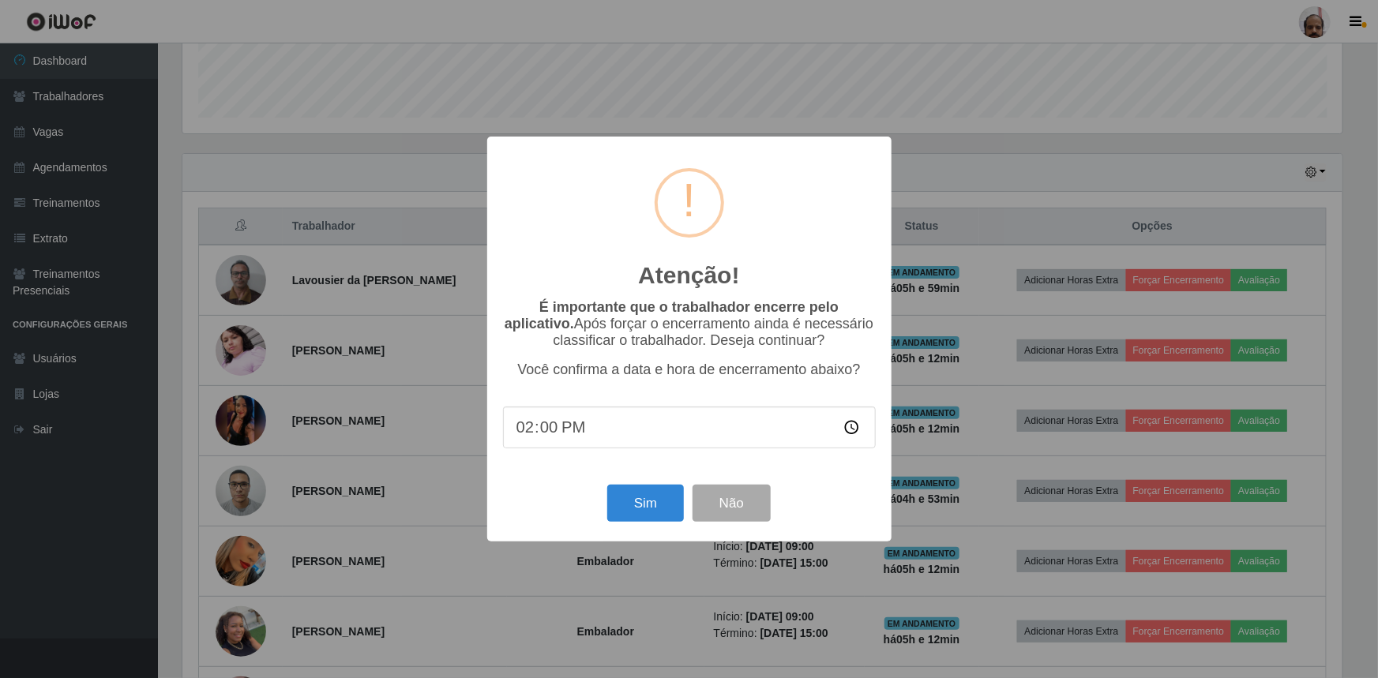
click at [576, 434] on input "14:00" at bounding box center [689, 428] width 373 height 42
click at [555, 433] on input "14:00" at bounding box center [689, 428] width 373 height 42
type input "14:47"
type input "14:14"
click at [655, 505] on button "Sim" at bounding box center [645, 503] width 77 height 37
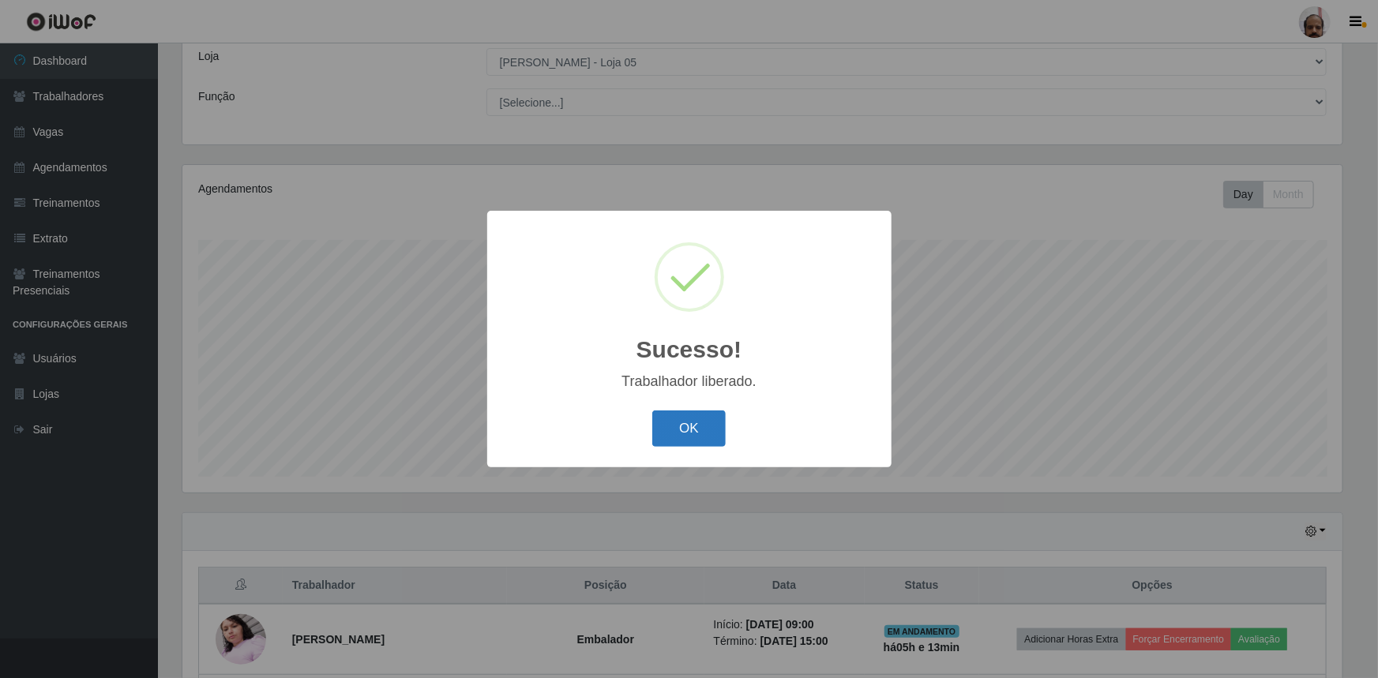
click at [670, 426] on button "OK" at bounding box center [688, 429] width 73 height 37
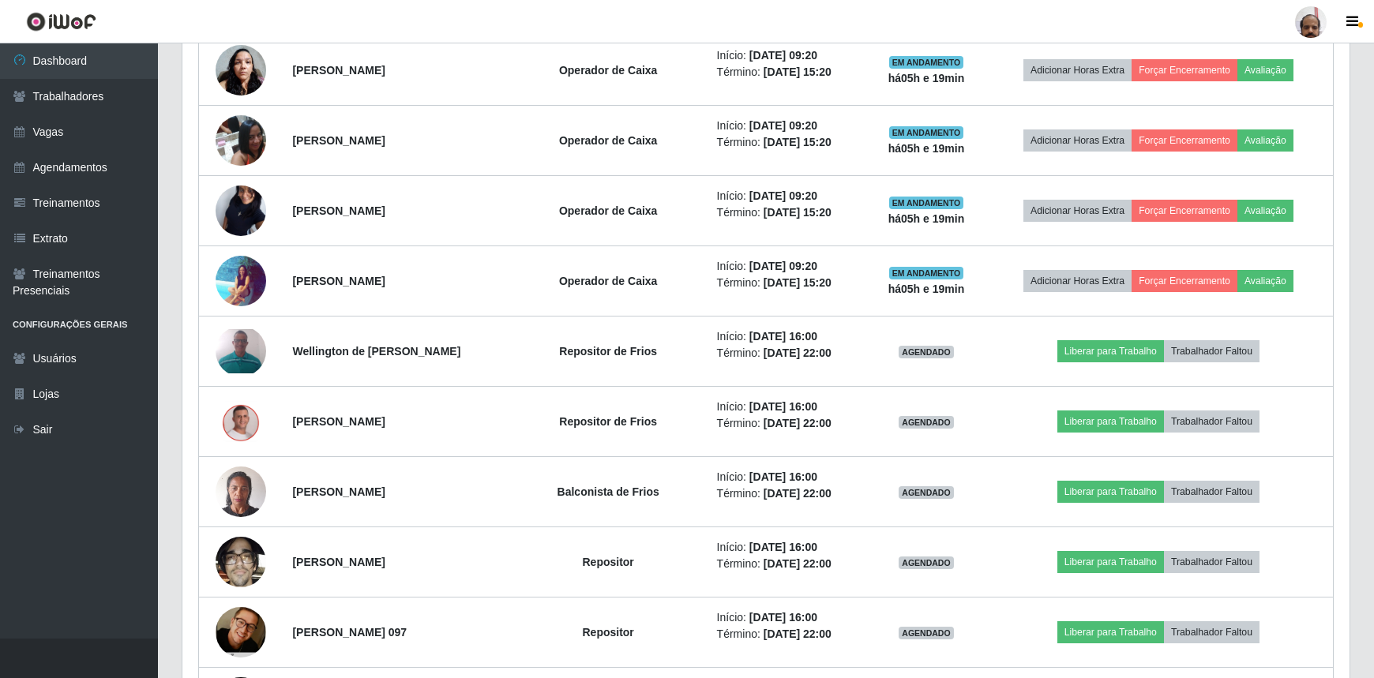
scroll to position [1309, 0]
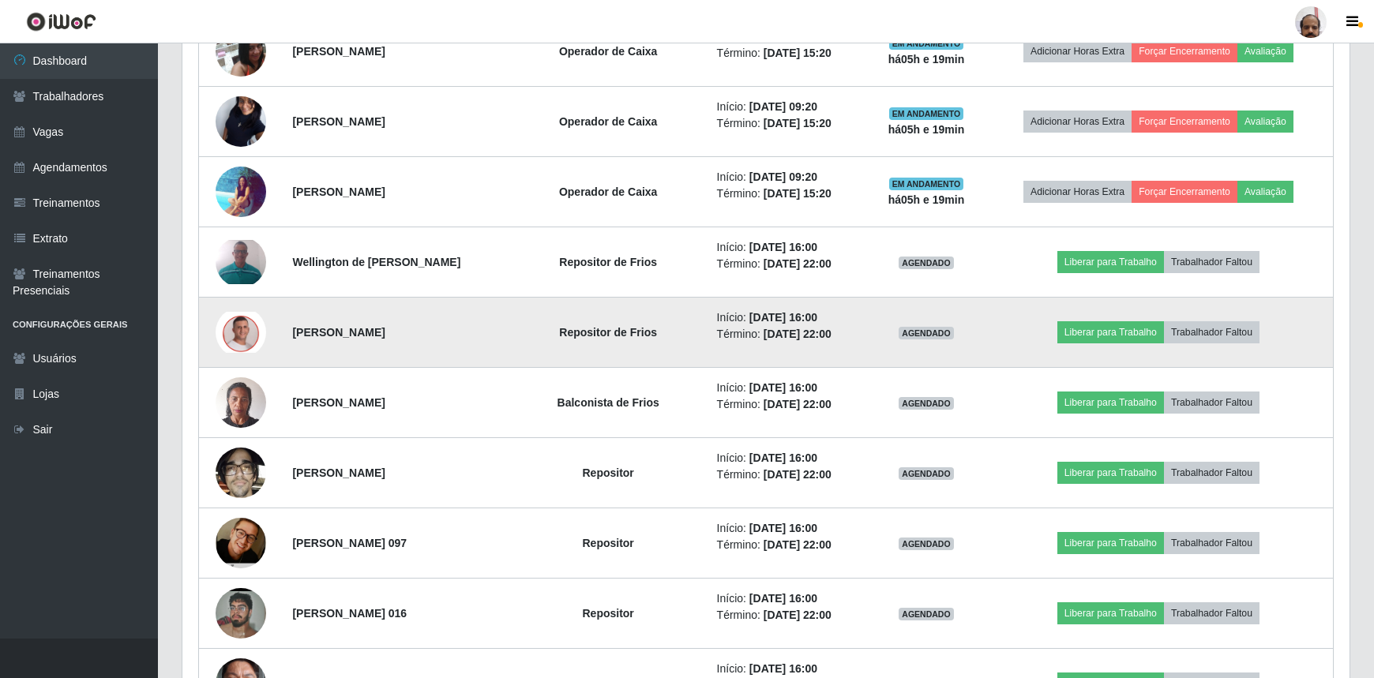
click at [231, 330] on img at bounding box center [241, 332] width 51 height 41
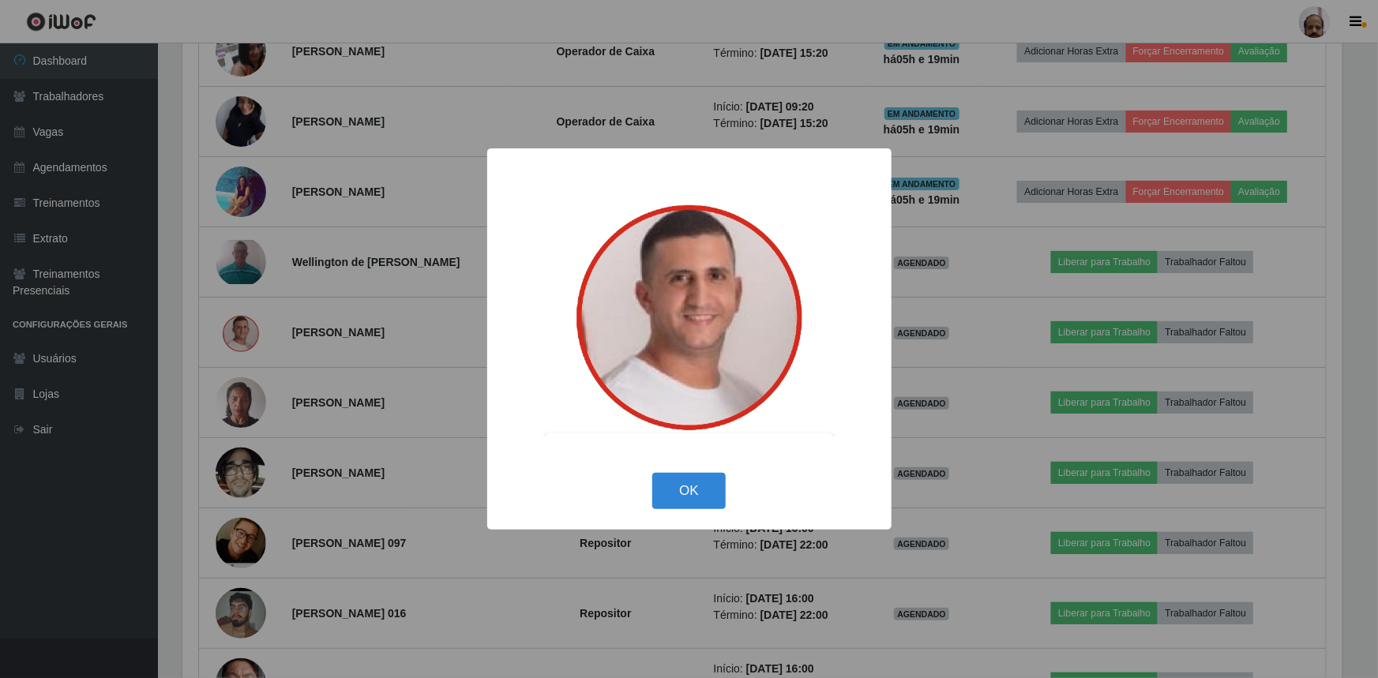
click at [231, 329] on div "× OK Cancel" at bounding box center [689, 339] width 1378 height 678
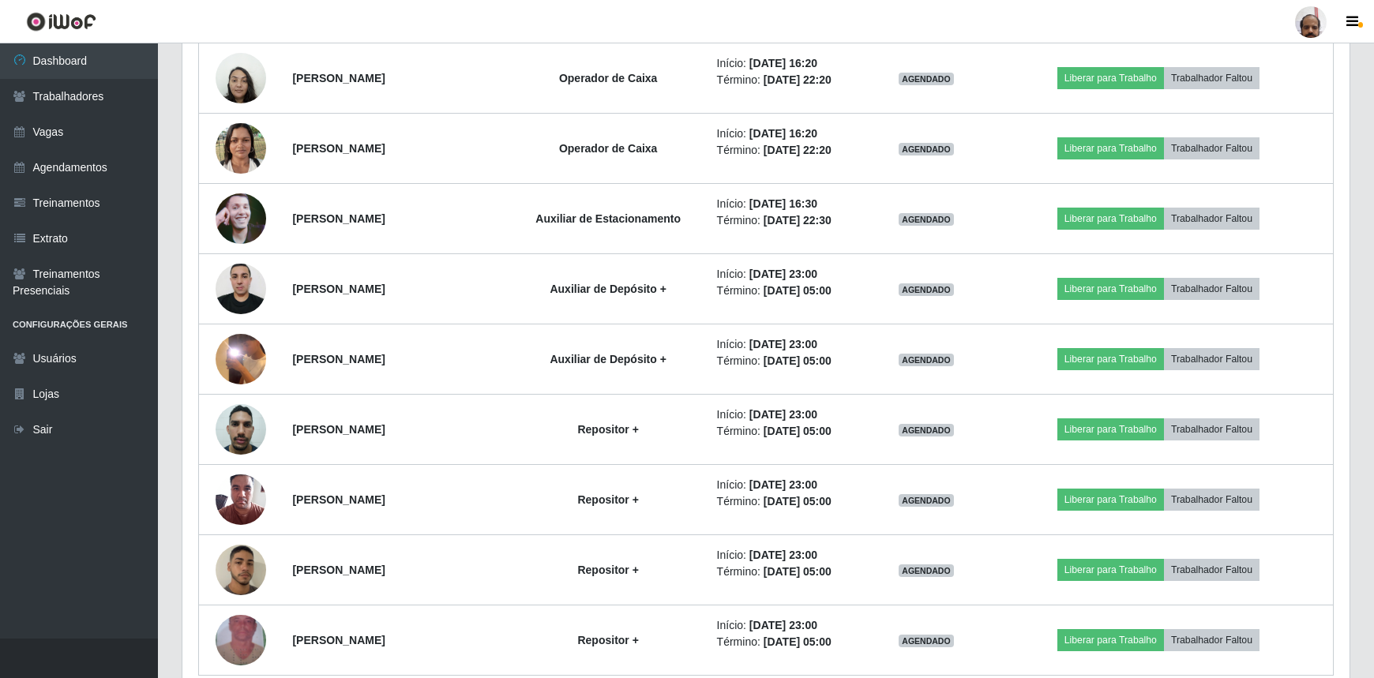
scroll to position [2825, 0]
